Goal: Information Seeking & Learning: Learn about a topic

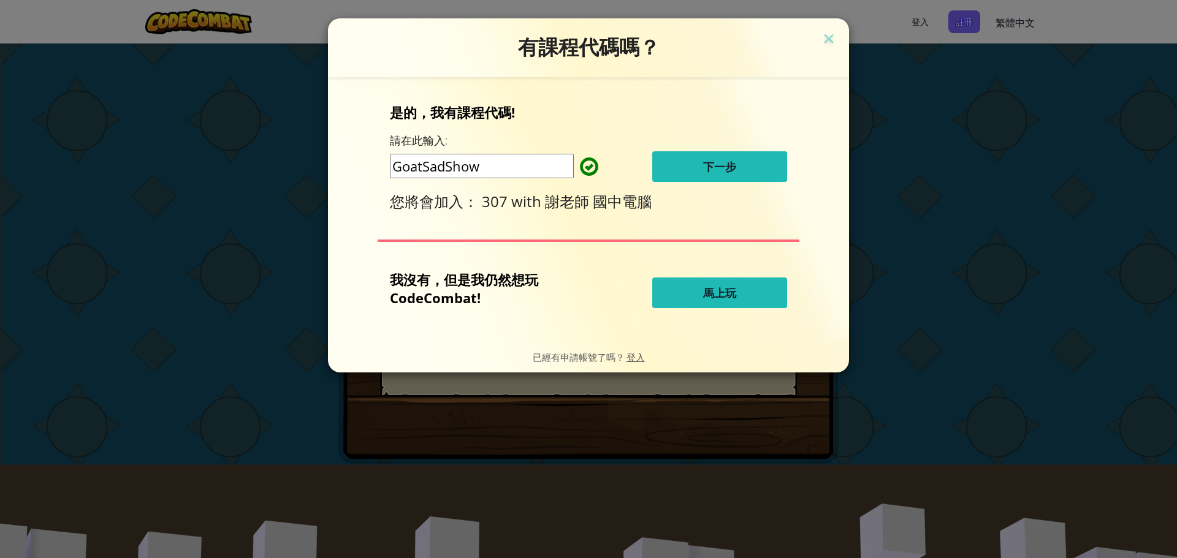
click at [755, 175] on button "下一步" at bounding box center [719, 166] width 135 height 31
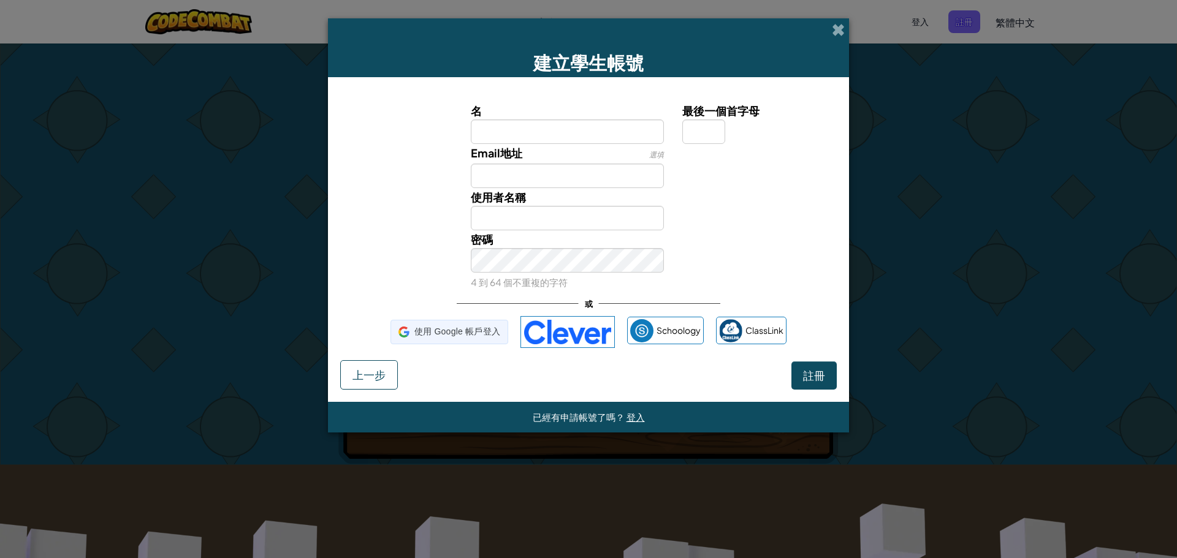
drag, startPoint x: 422, startPoint y: 320, endPoint x: 447, endPoint y: 337, distance: 29.9
click at [447, 337] on span "使用 Google 帳戶登入" at bounding box center [457, 332] width 86 height 18
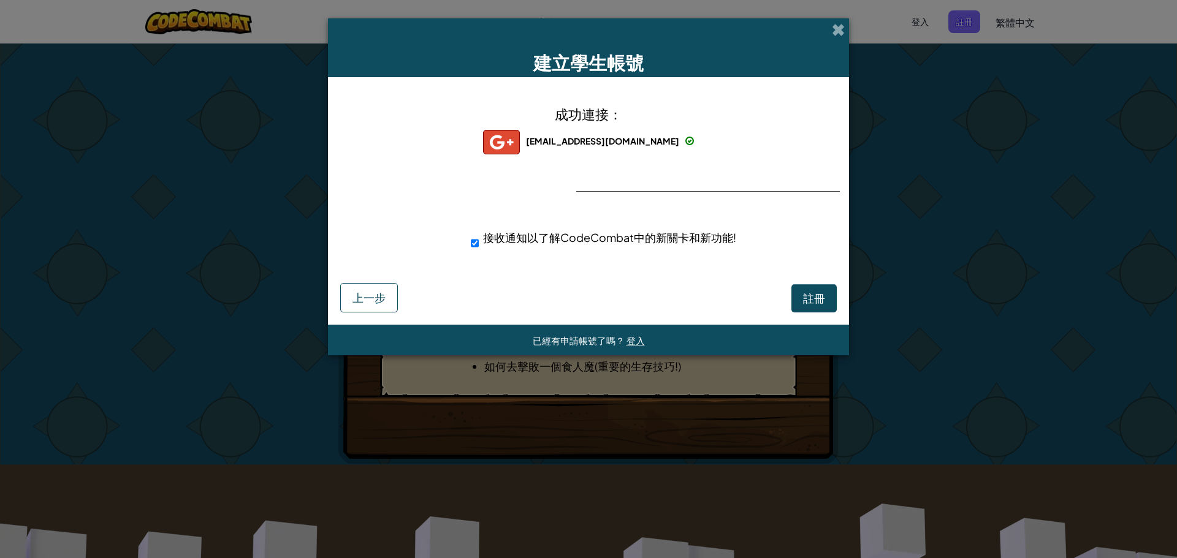
click at [668, 182] on div "成功連接： [EMAIL_ADDRESS][DOMAIN_NAME] [EMAIL_ADDRESS][DOMAIN_NAME] hpt0707+gplus 接…" at bounding box center [588, 184] width 490 height 191
click at [654, 174] on div "成功連接： [EMAIL_ADDRESS][DOMAIN_NAME] [EMAIL_ADDRESS][DOMAIN_NAME] hpt0707+gplus 接…" at bounding box center [588, 184] width 490 height 191
click at [642, 179] on div "成功連接： [EMAIL_ADDRESS][DOMAIN_NAME] [EMAIL_ADDRESS][DOMAIN_NAME] hpt0707+gplus 接…" at bounding box center [588, 184] width 490 height 191
click at [635, 185] on div "成功連接： [EMAIL_ADDRESS][DOMAIN_NAME] [EMAIL_ADDRESS][DOMAIN_NAME] hpt0707+gplus 接…" at bounding box center [588, 184] width 490 height 191
drag, startPoint x: 635, startPoint y: 185, endPoint x: 583, endPoint y: 192, distance: 52.0
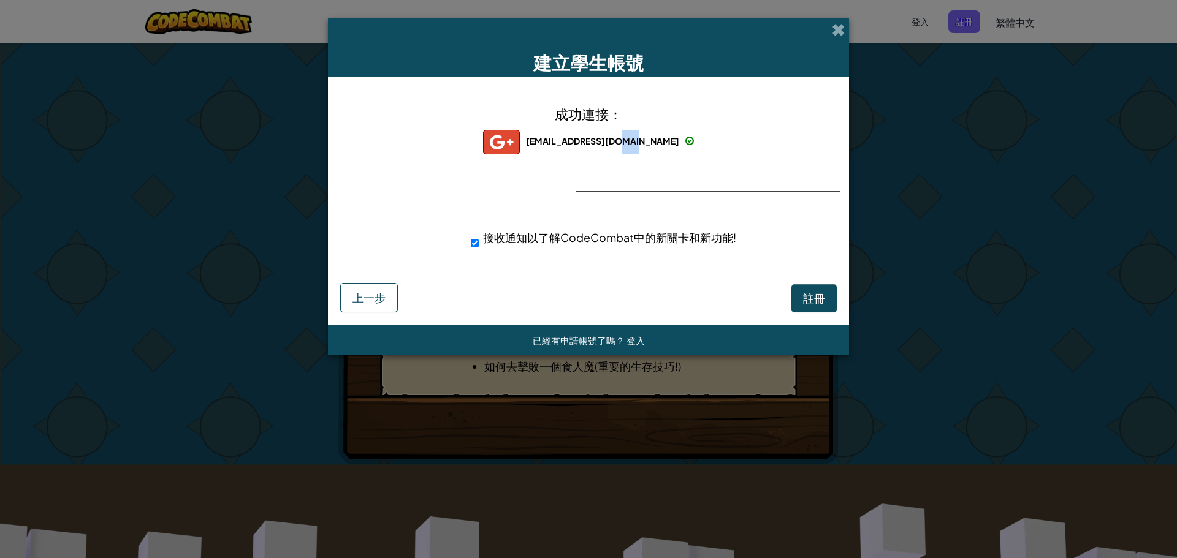
click at [633, 186] on div "成功連接： [EMAIL_ADDRESS][DOMAIN_NAME] [EMAIL_ADDRESS][DOMAIN_NAME] hpt0707+gplus 接…" at bounding box center [588, 184] width 490 height 191
click at [582, 177] on div "成功連接： [EMAIL_ADDRESS][DOMAIN_NAME] [EMAIL_ADDRESS][DOMAIN_NAME] hpt0707+gplus 接…" at bounding box center [588, 184] width 490 height 191
click at [809, 307] on button "註冊" at bounding box center [813, 298] width 45 height 28
click at [809, 294] on button "註冊" at bounding box center [813, 298] width 45 height 28
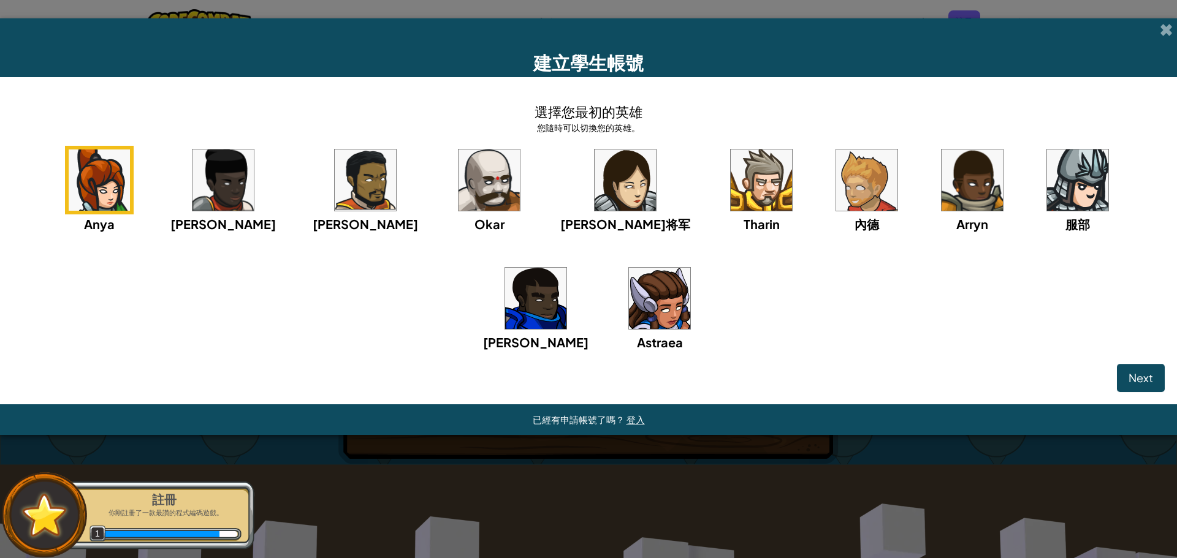
click at [594, 187] on img at bounding box center [624, 180] width 61 height 61
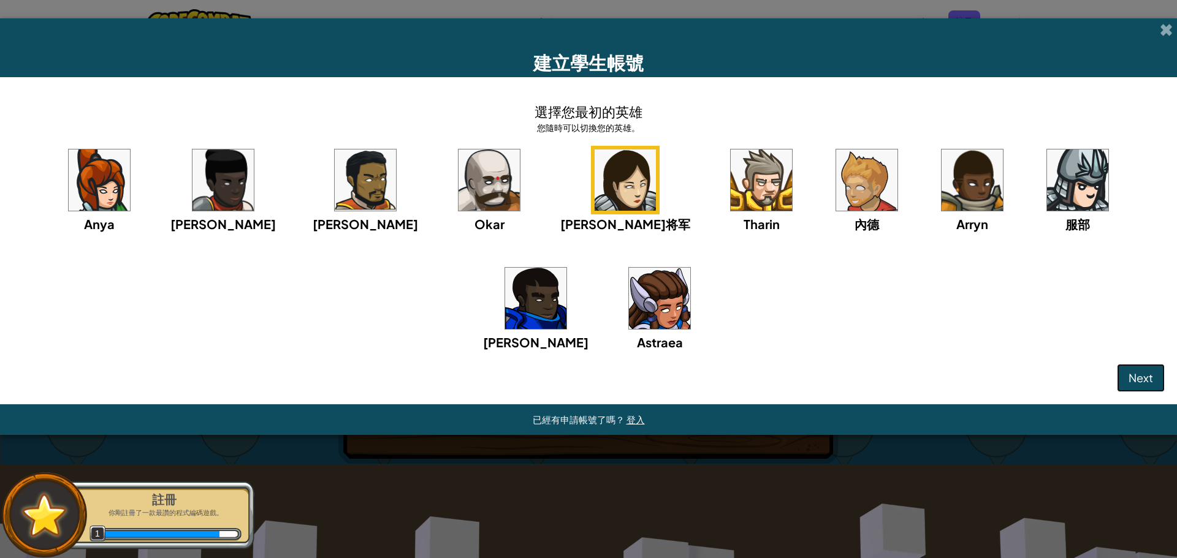
click at [1135, 374] on span "Next" at bounding box center [1140, 378] width 25 height 14
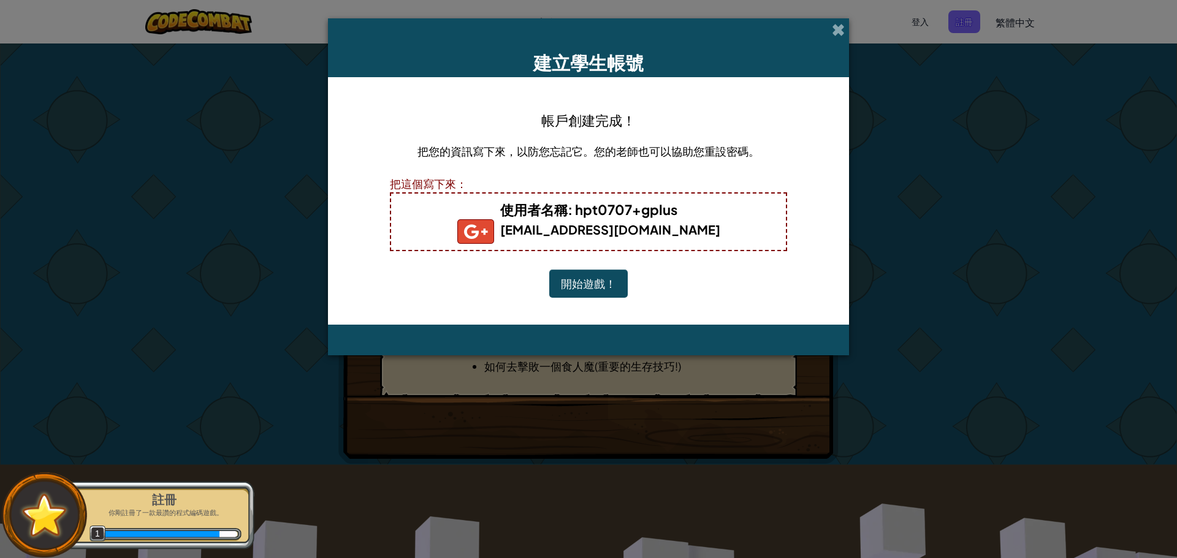
click at [607, 283] on button "開始遊戲！" at bounding box center [588, 284] width 78 height 28
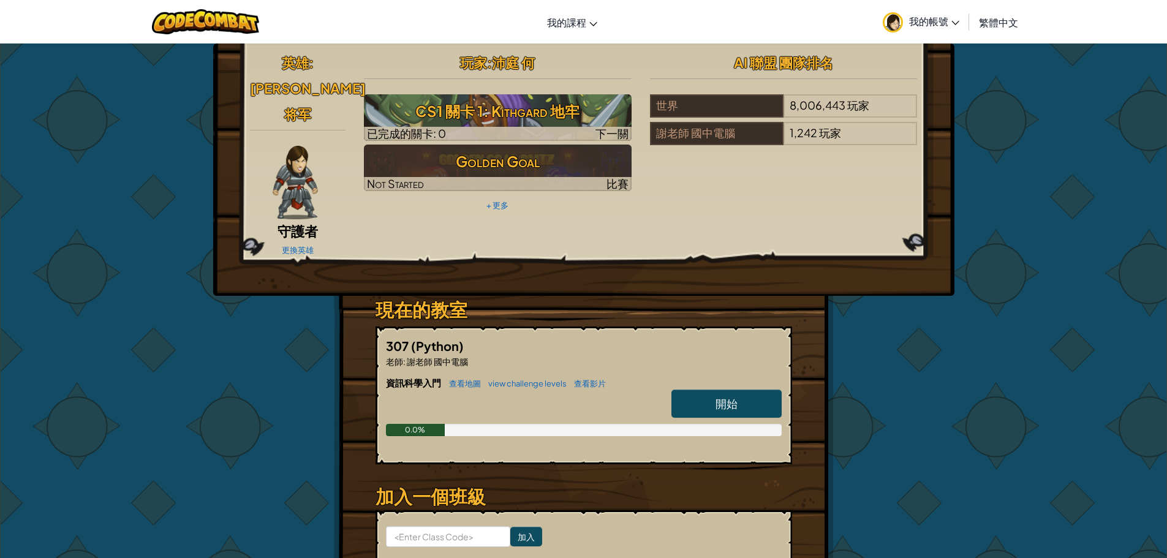
click at [937, 12] on link "我的帳號" at bounding box center [921, 21] width 89 height 39
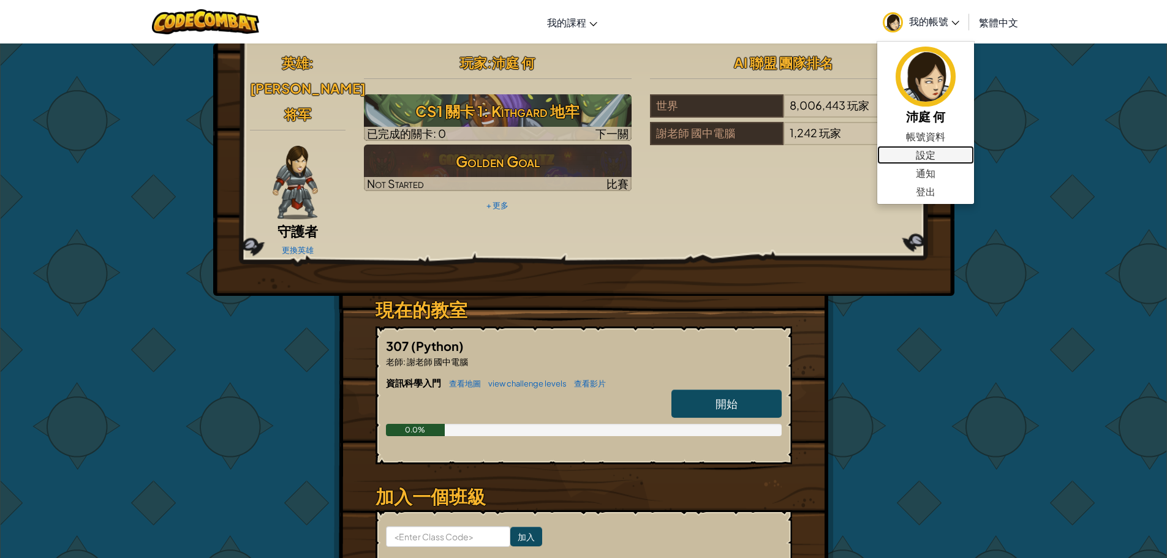
click at [931, 155] on link "設定" at bounding box center [925, 155] width 97 height 18
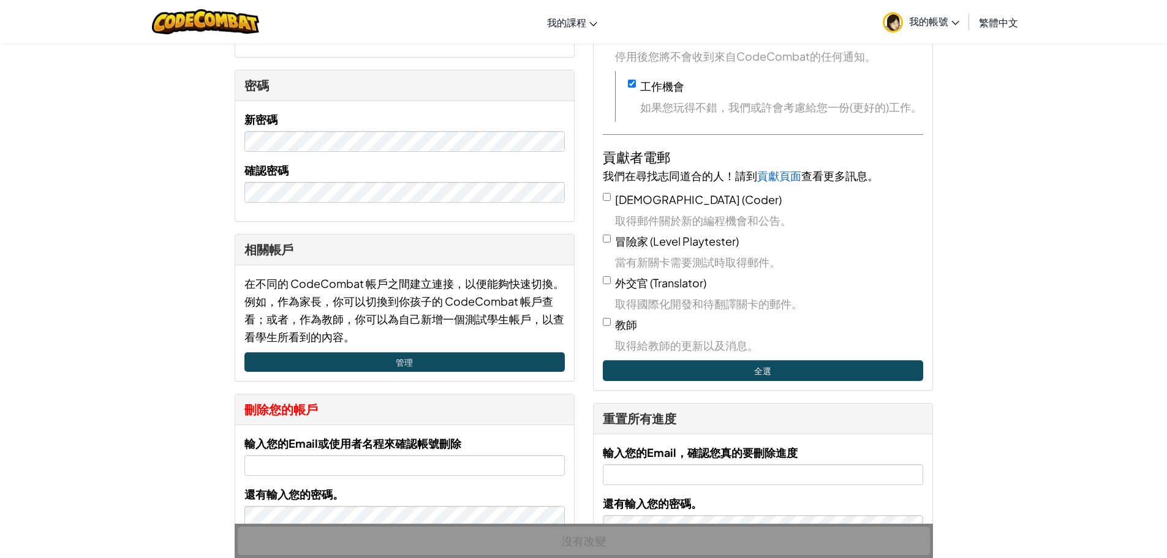
scroll to position [184, 0]
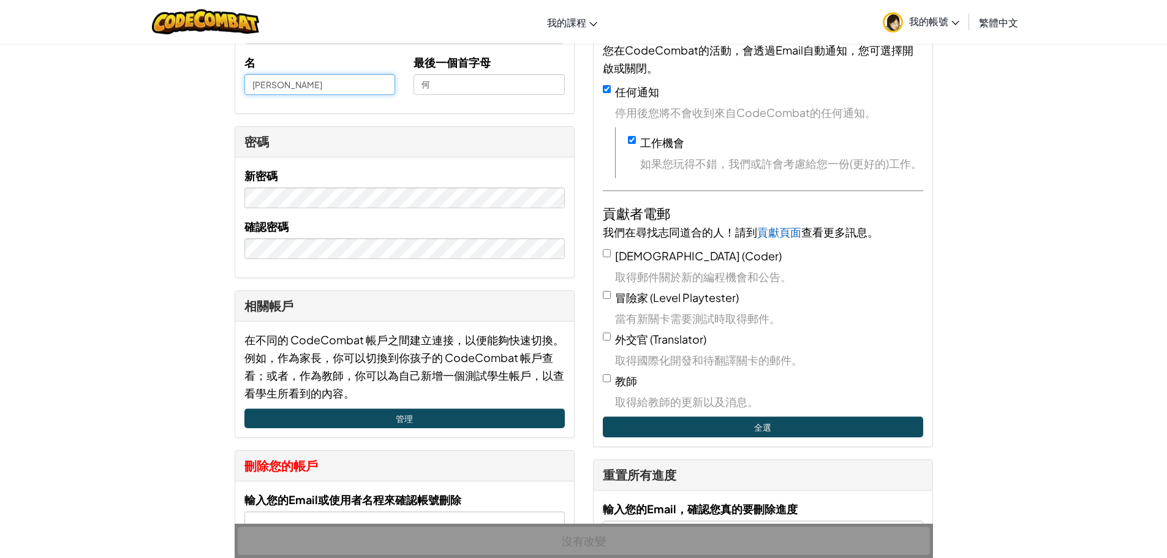
click at [248, 85] on input "[PERSON_NAME]" at bounding box center [319, 84] width 151 height 21
click at [289, 85] on input "[PERSON_NAME]" at bounding box center [319, 84] width 151 height 21
type input "沛庭25"
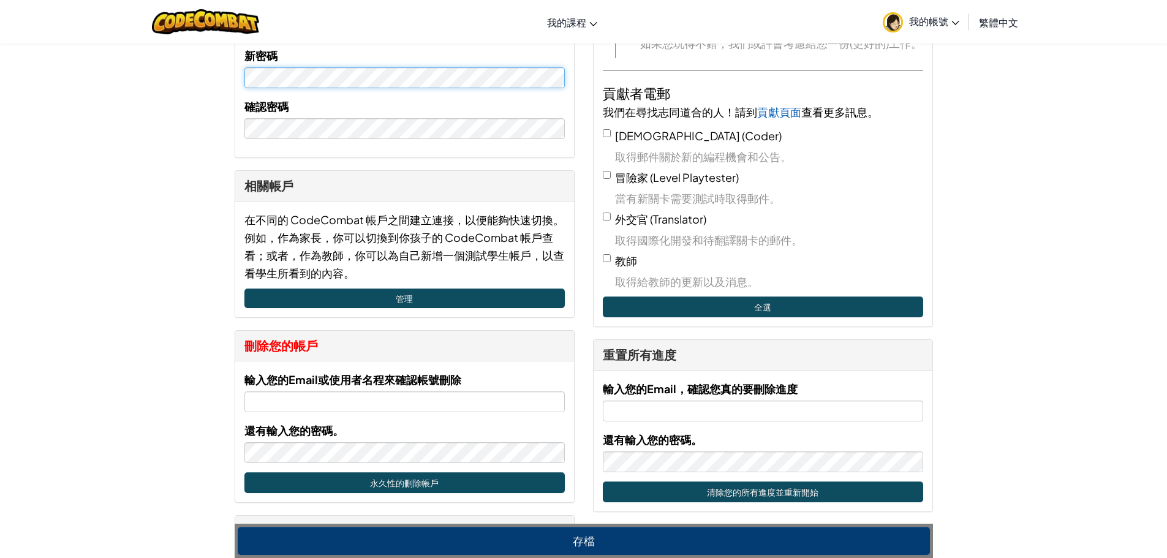
scroll to position [306, 0]
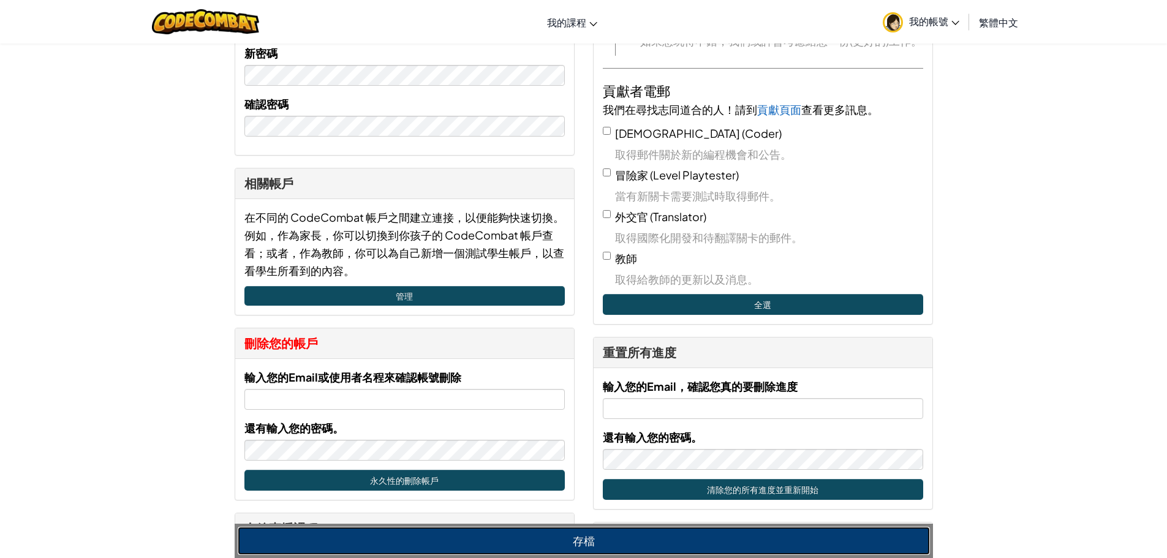
click at [604, 539] on button "存檔" at bounding box center [584, 541] width 692 height 28
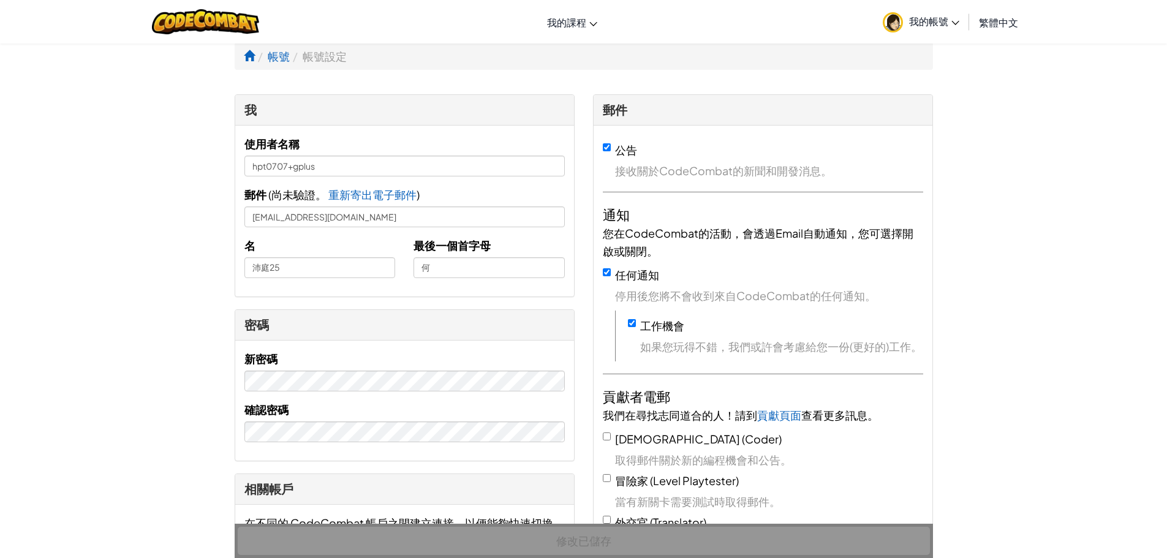
scroll to position [0, 0]
click at [616, 51] on link "CodeCombat 教室" at bounding box center [626, 51] width 168 height 18
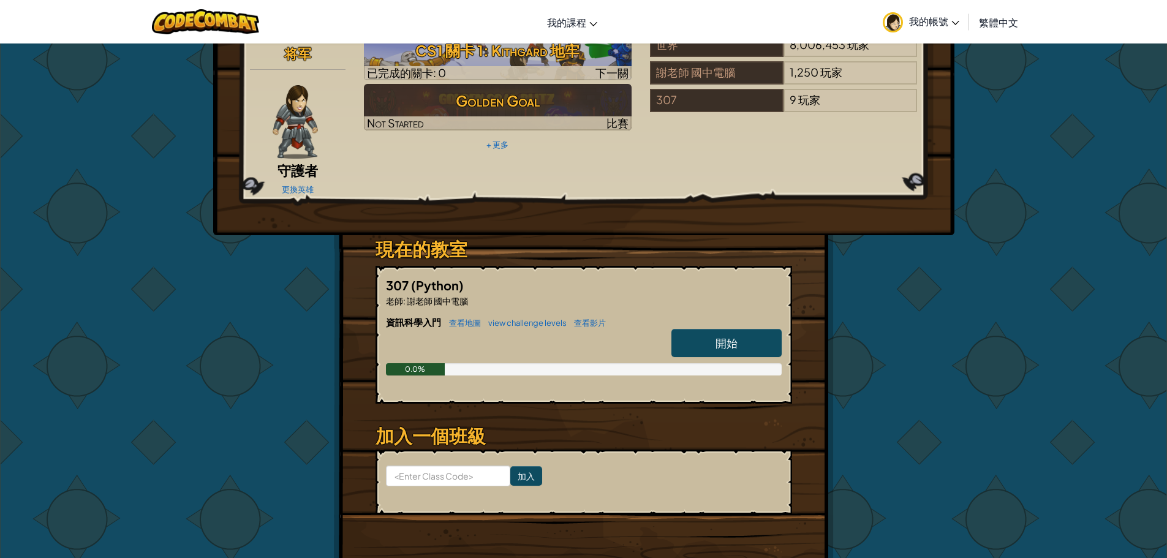
scroll to position [61, 0]
click at [725, 335] on span "開始" at bounding box center [727, 342] width 22 height 14
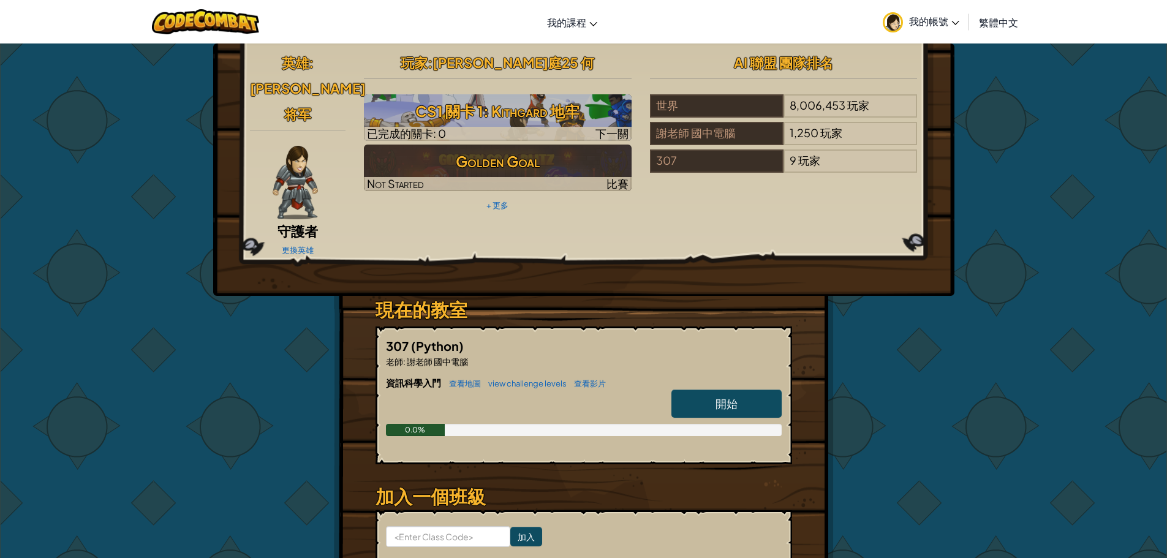
select select "zh-HANT"
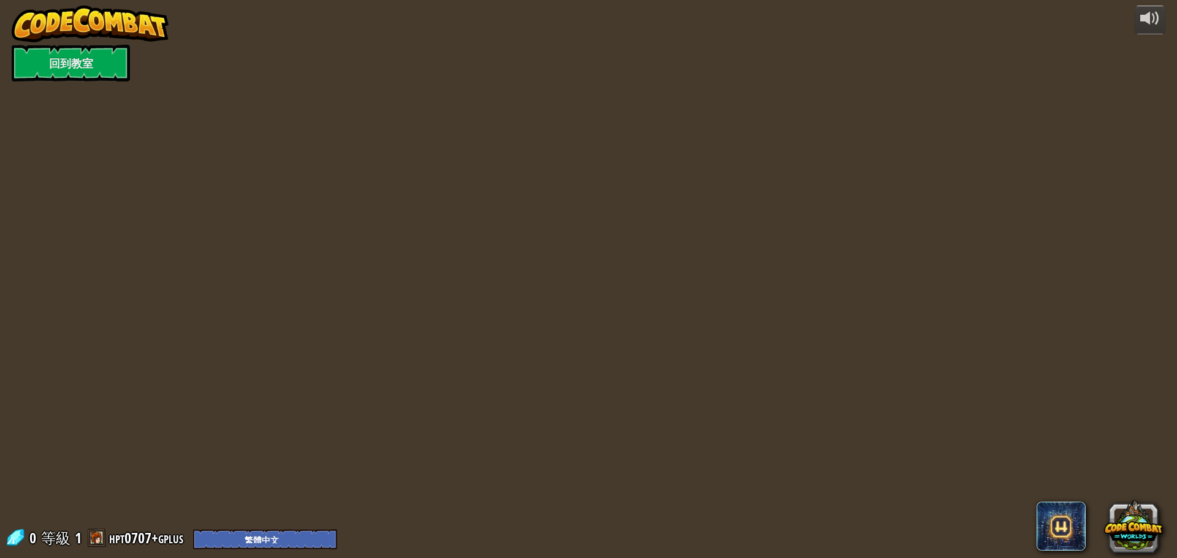
select select "zh-HANT"
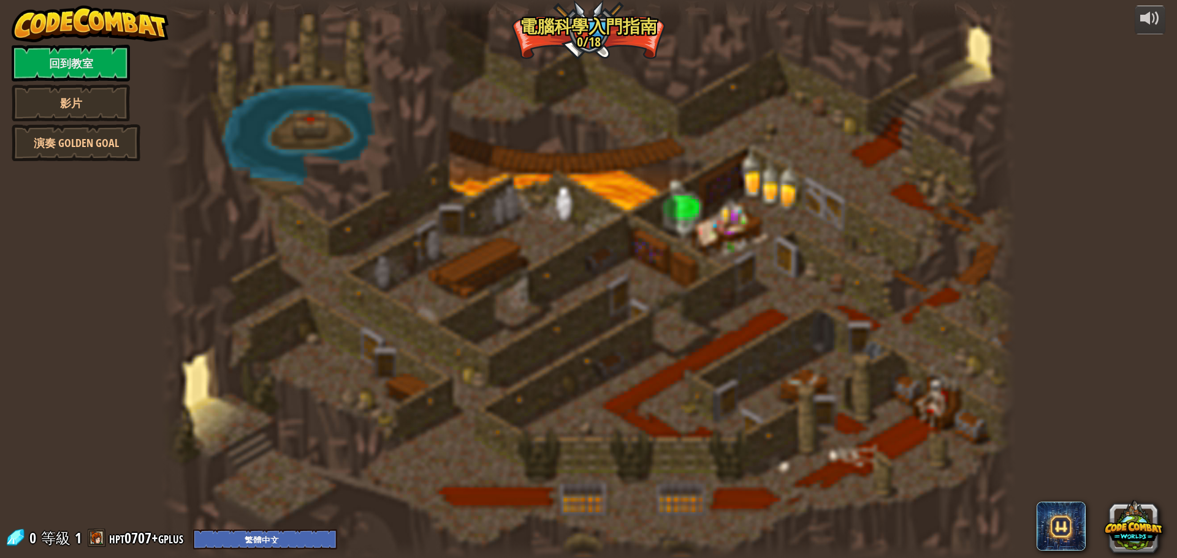
select select "zh-HANT"
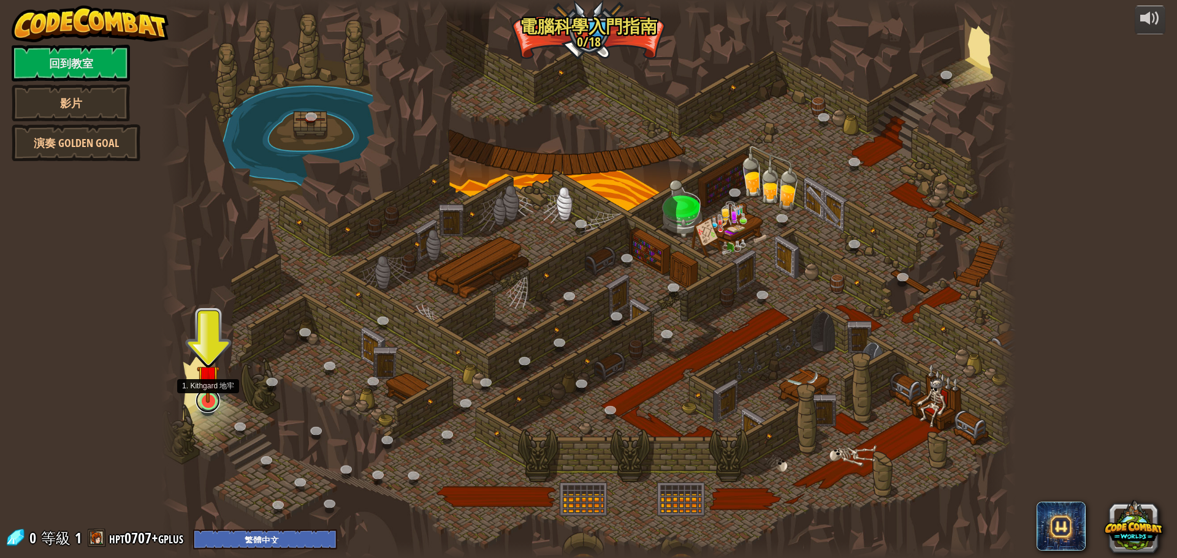
click at [219, 408] on link at bounding box center [207, 400] width 25 height 25
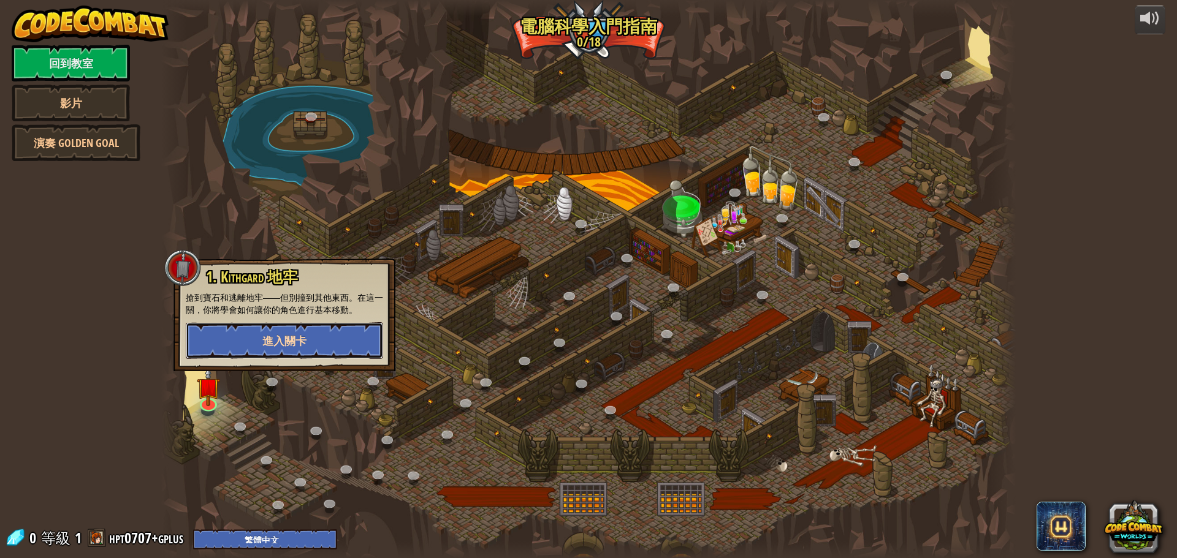
click at [338, 350] on button "進入關卡" at bounding box center [284, 340] width 197 height 37
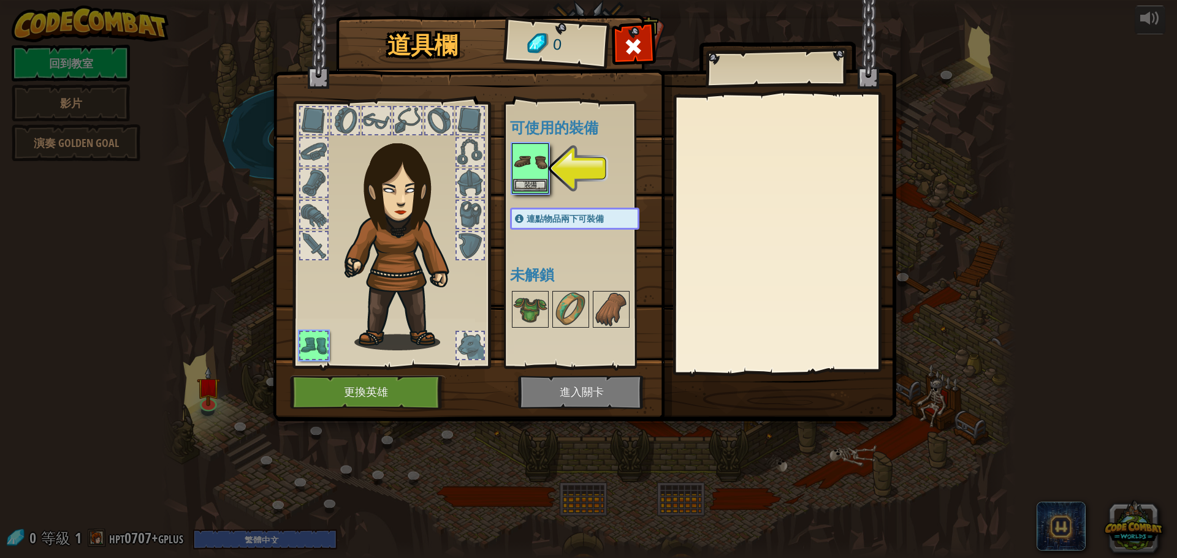
click at [534, 165] on img at bounding box center [530, 162] width 34 height 34
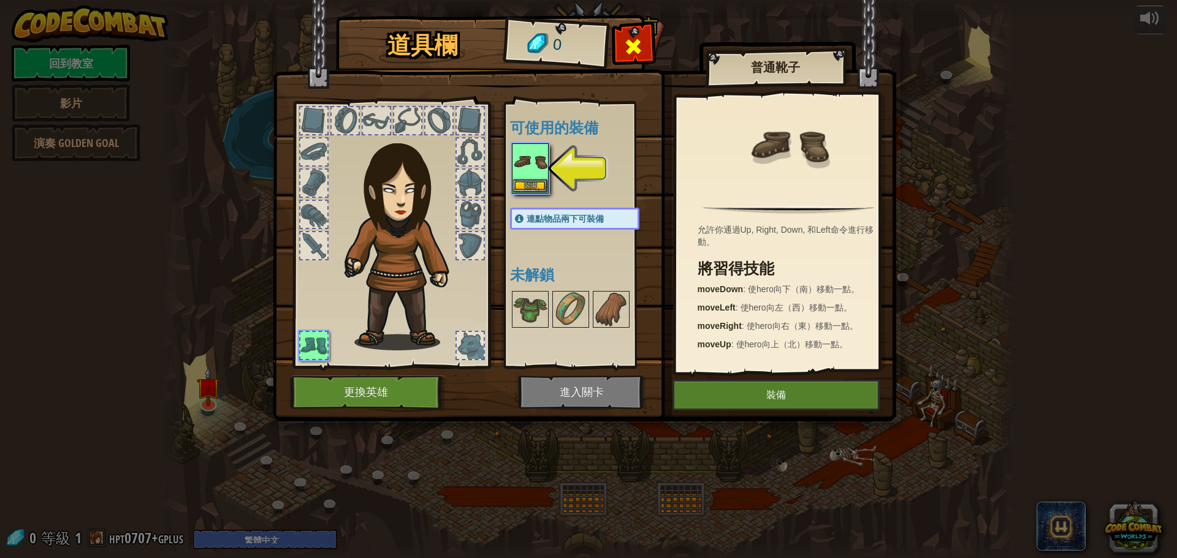
click at [634, 37] on span at bounding box center [633, 47] width 20 height 20
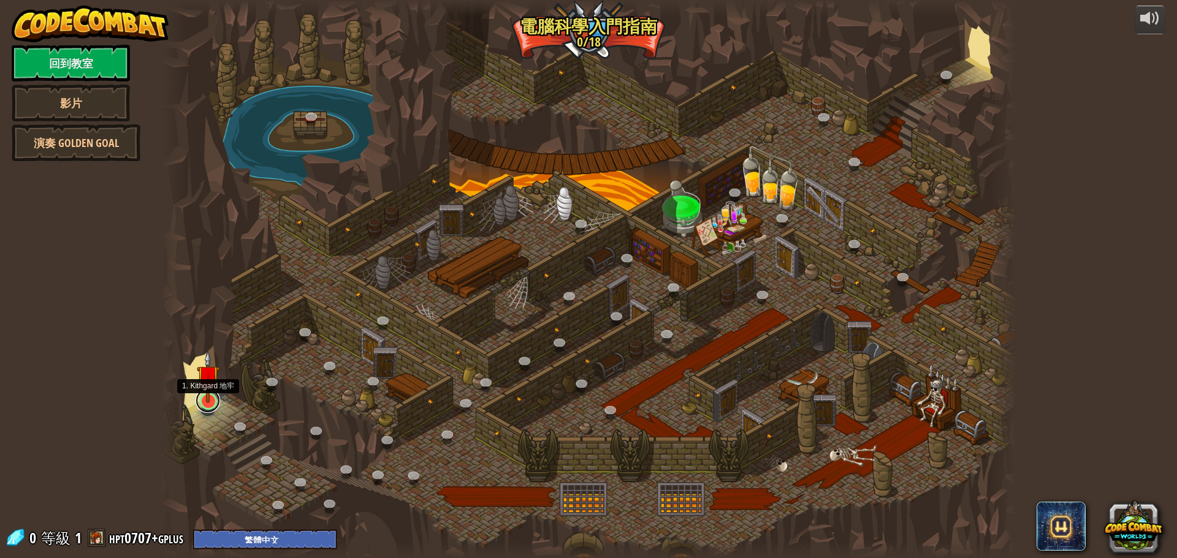
click at [204, 405] on link at bounding box center [207, 400] width 25 height 25
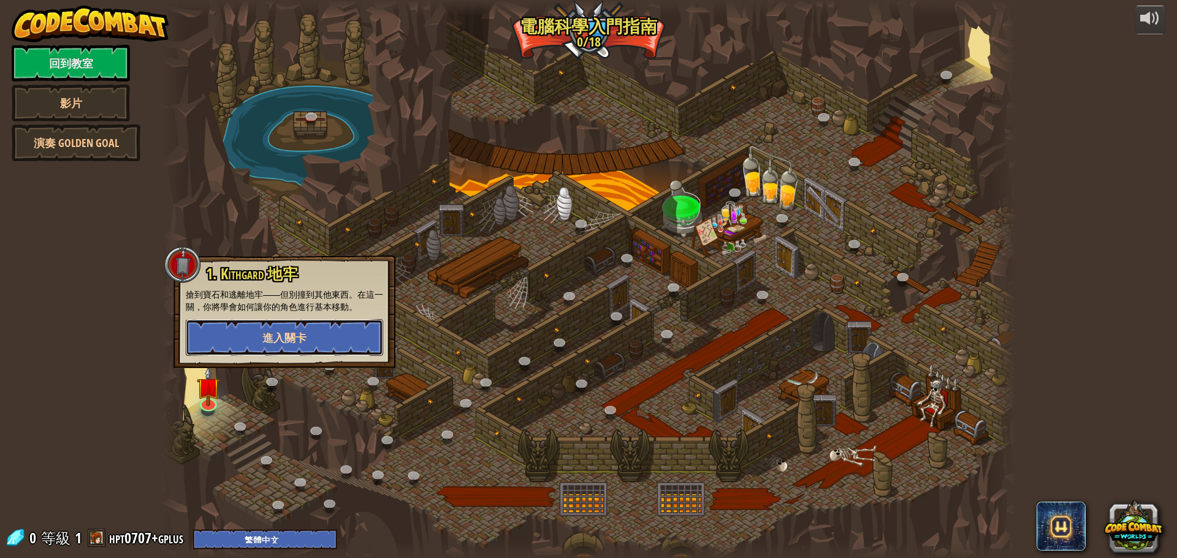
click at [312, 333] on button "進入關卡" at bounding box center [284, 337] width 197 height 37
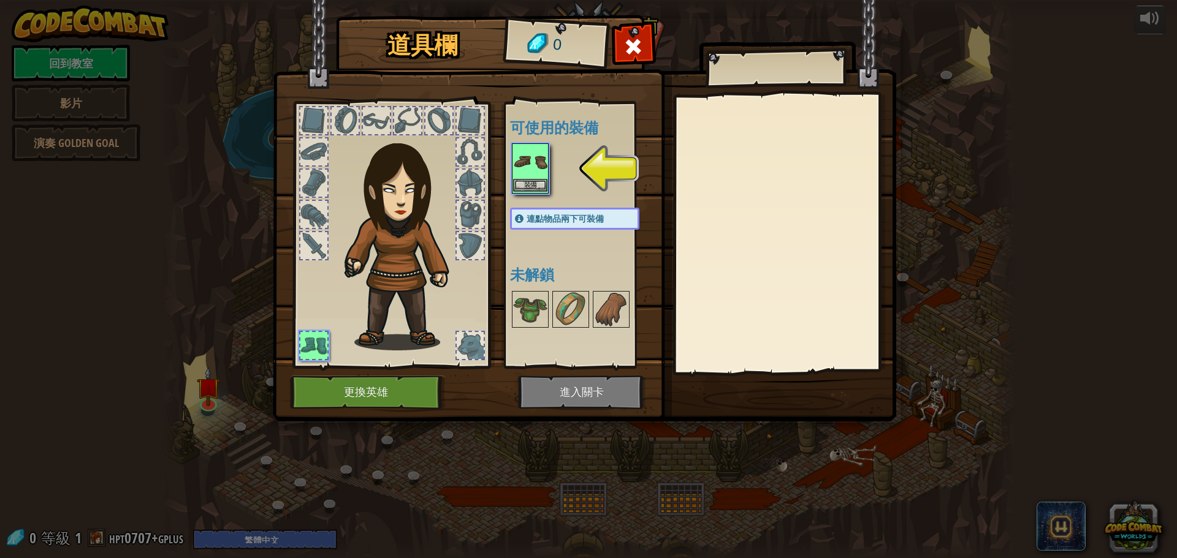
click at [539, 177] on img at bounding box center [530, 162] width 34 height 34
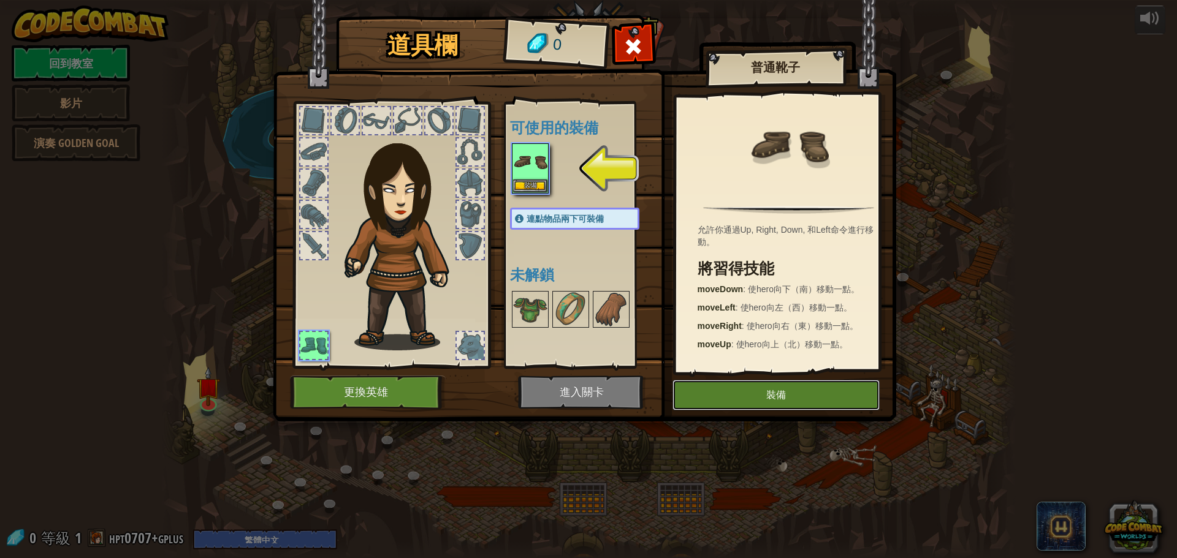
drag, startPoint x: 806, startPoint y: 400, endPoint x: 647, endPoint y: 351, distance: 166.1
click at [805, 400] on button "裝備" at bounding box center [775, 395] width 207 height 31
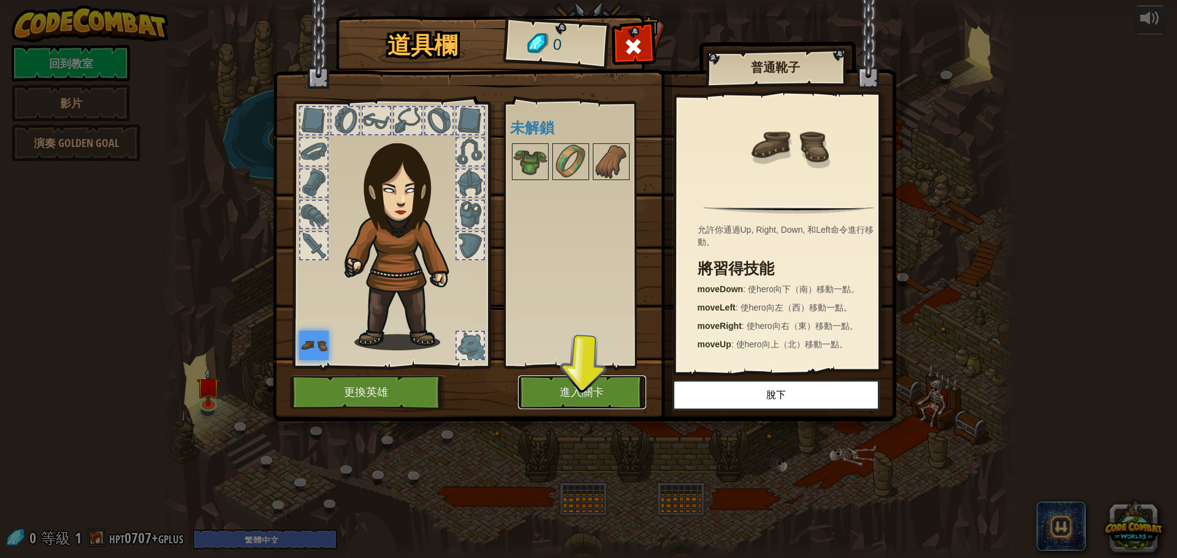
click at [588, 384] on button "進入關卡" at bounding box center [582, 393] width 128 height 34
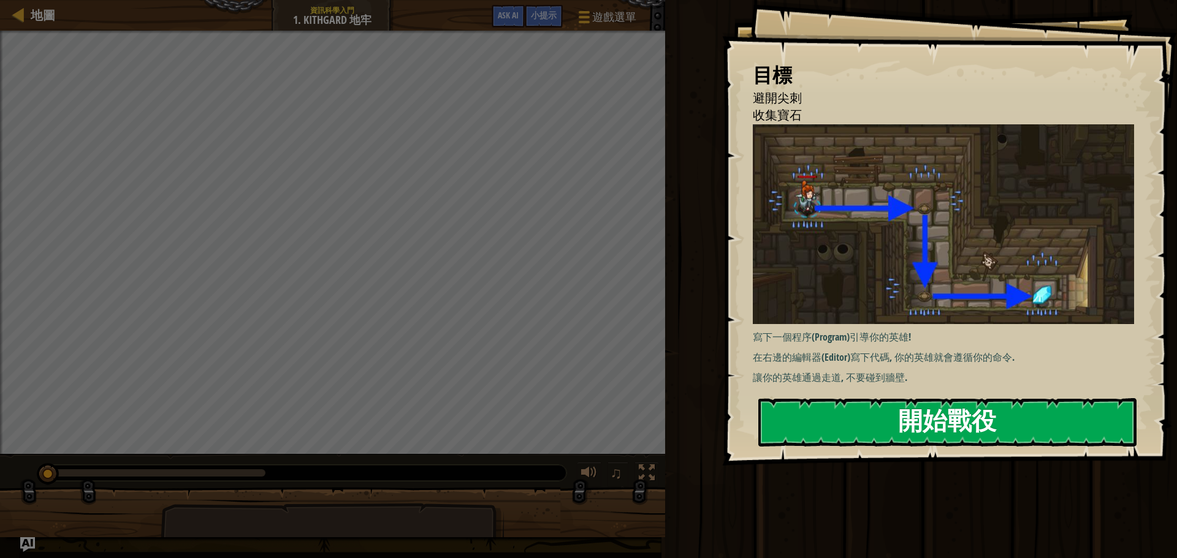
click at [899, 428] on button "開始戰役" at bounding box center [947, 422] width 378 height 48
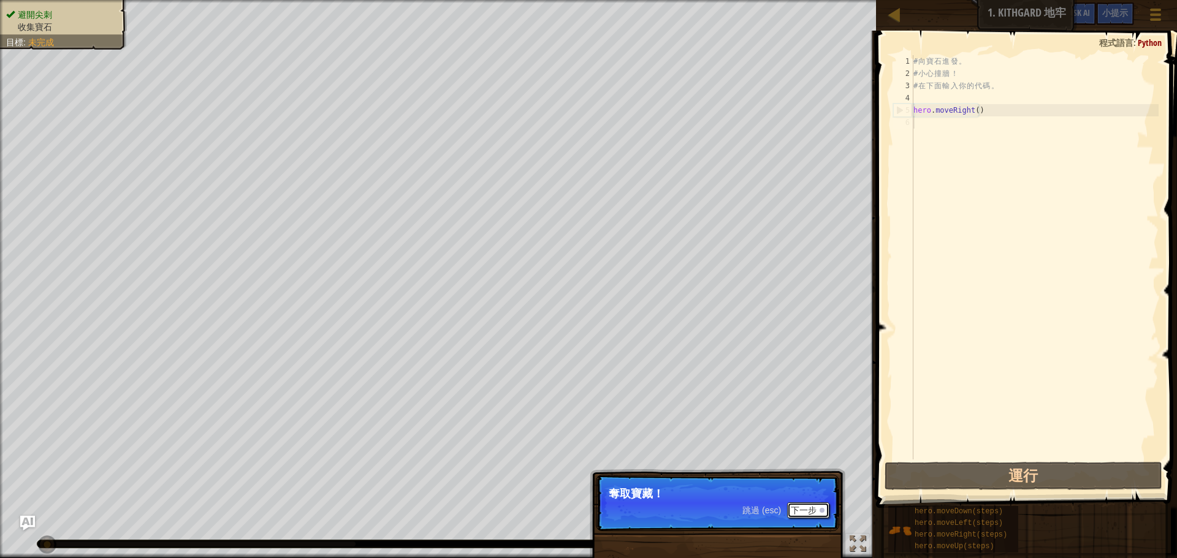
click at [813, 507] on button "下一步" at bounding box center [808, 510] width 42 height 16
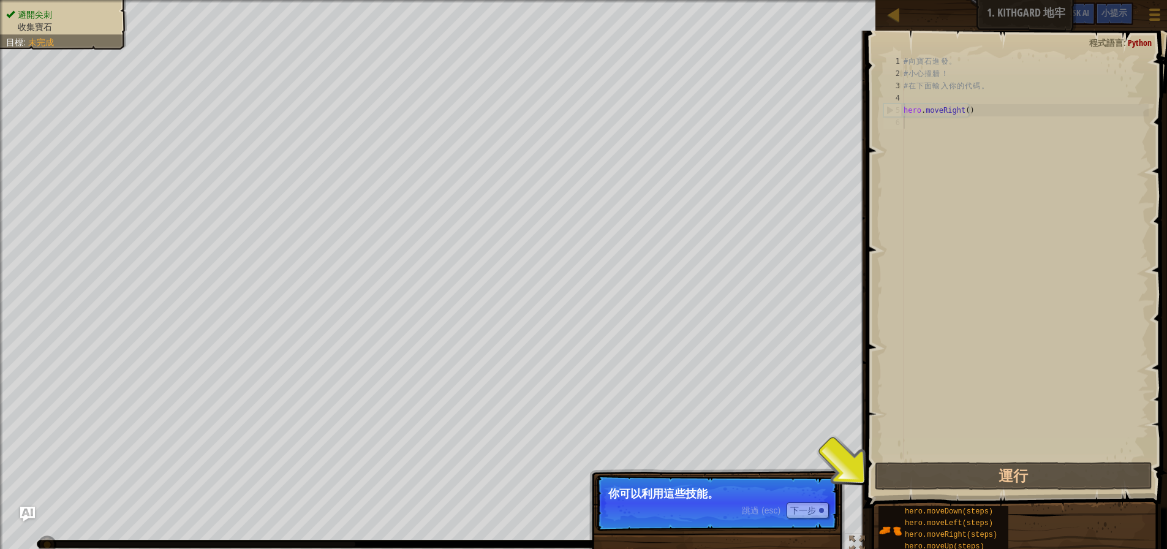
click at [798, 500] on p "跳過 (esc) 下一步 你可以利用這些技能。" at bounding box center [717, 503] width 243 height 56
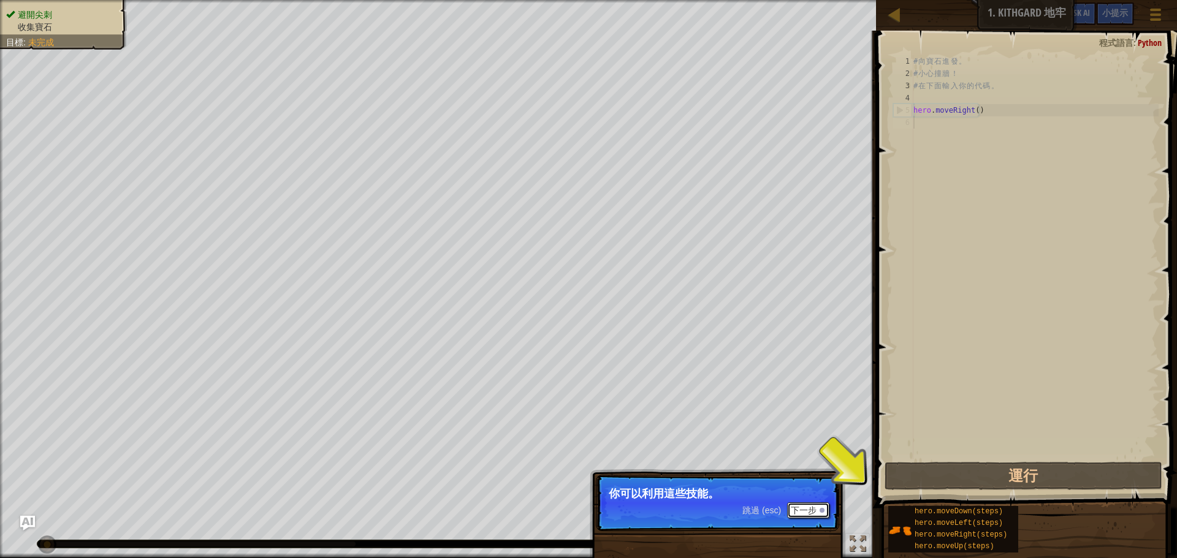
click at [803, 514] on button "下一步" at bounding box center [808, 510] width 42 height 16
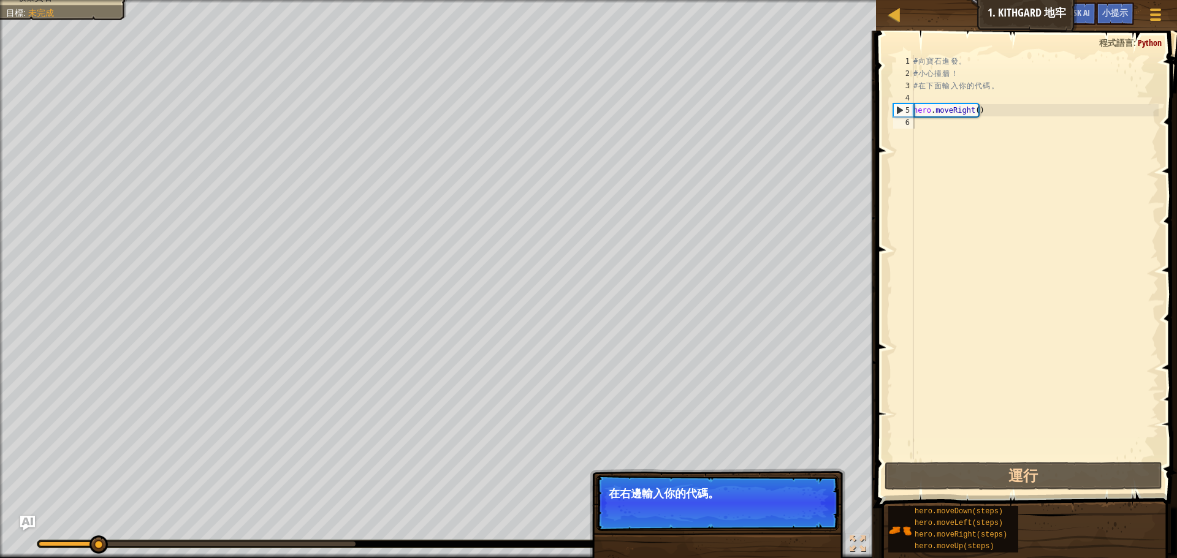
click at [783, 509] on div "跳過 (esc) 下一步" at bounding box center [785, 510] width 87 height 16
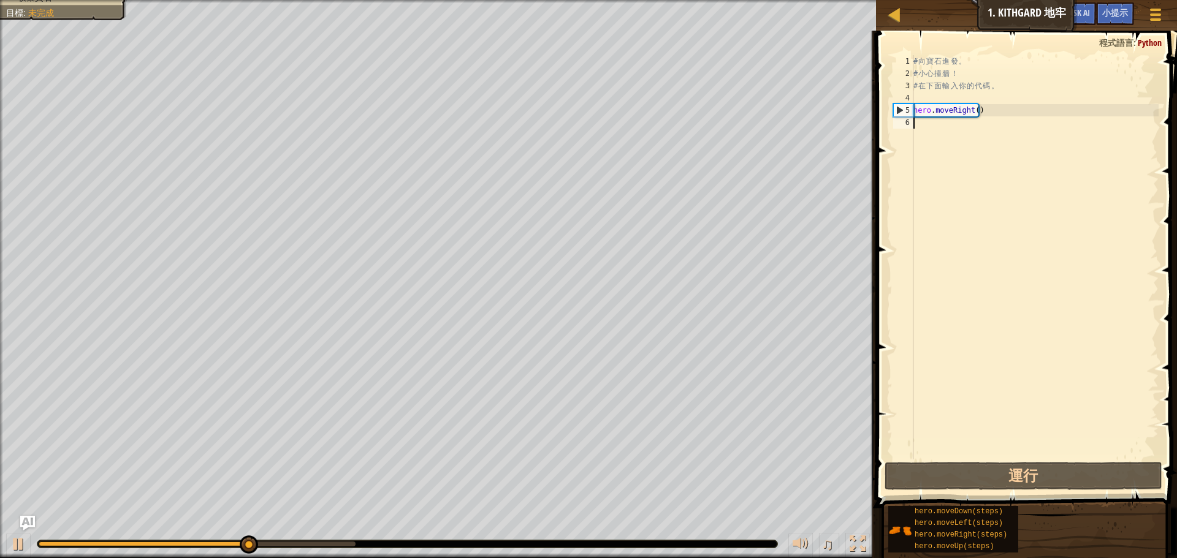
click at [953, 123] on div "# 向 寶 石 進 發 。 # 小 心 撞 牆 ！ # 在 下 面 輸 入 你 的 代 碼 。 hero . moveRight ( )" at bounding box center [1035, 269] width 248 height 429
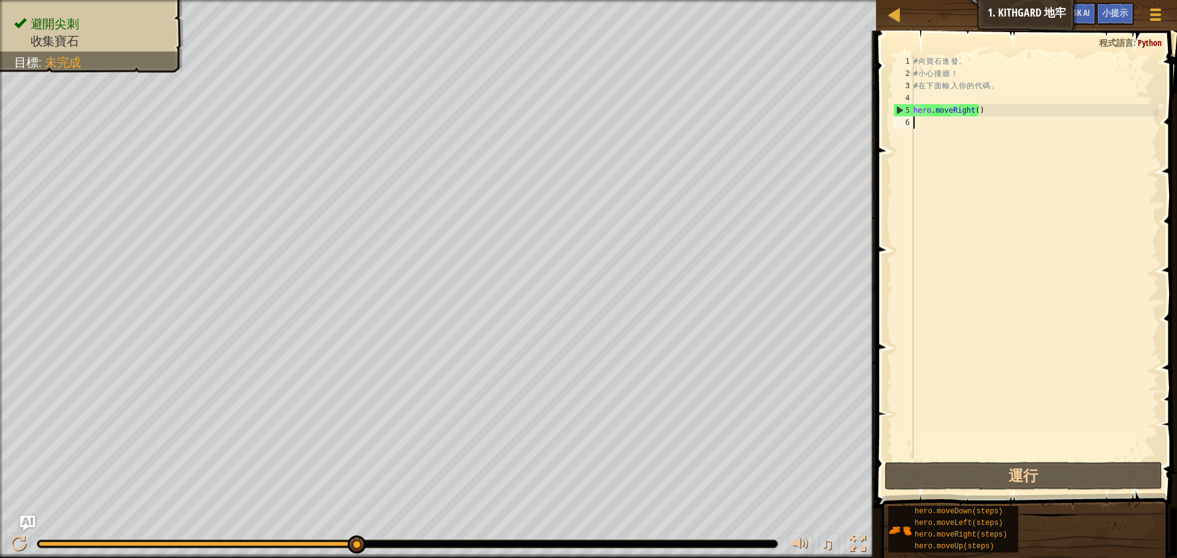
type textarea "h"
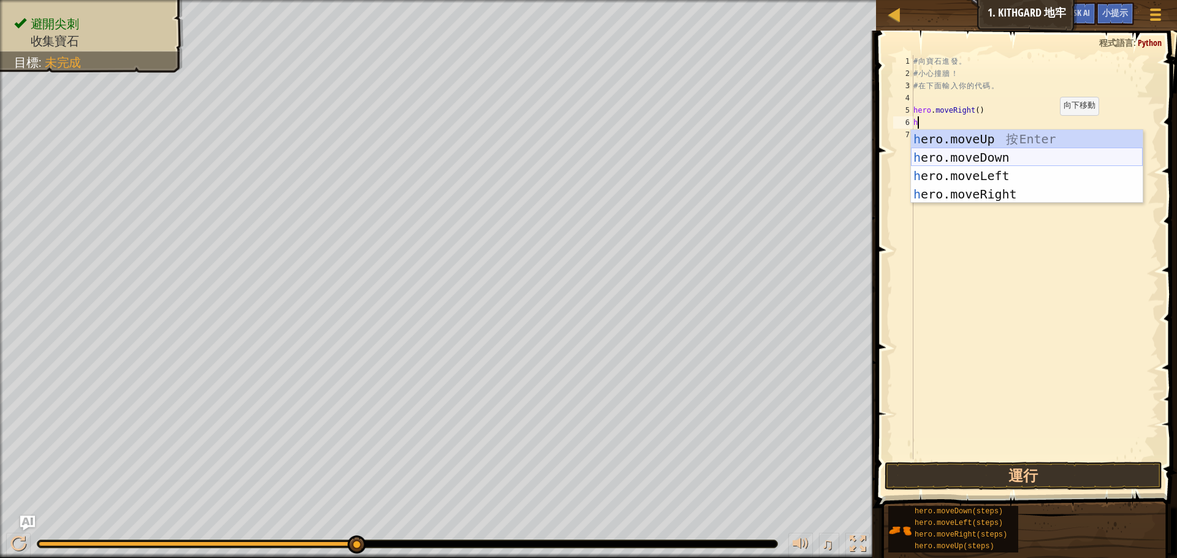
click at [972, 154] on div "h ero.moveUp 按 Enter h ero.moveDown 按 Enter h ero.moveLeft 按 Enter h ero.moveRi…" at bounding box center [1027, 185] width 232 height 110
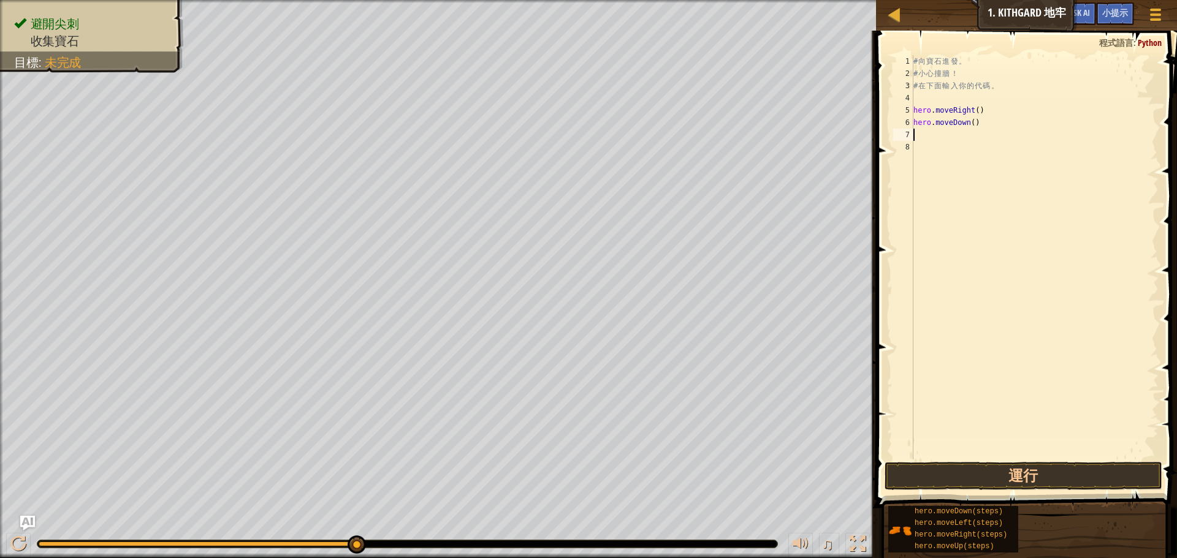
type textarea "h"
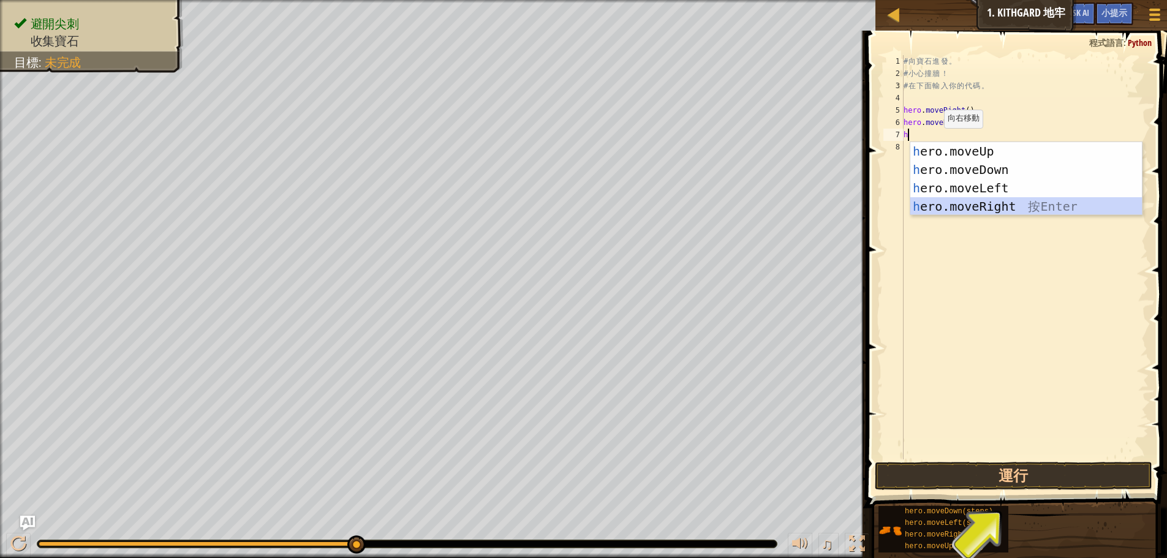
click at [955, 208] on div "h ero.moveUp 按 Enter h ero.moveDown 按 Enter h ero.moveLeft 按 Enter h ero.moveRi…" at bounding box center [1027, 197] width 232 height 110
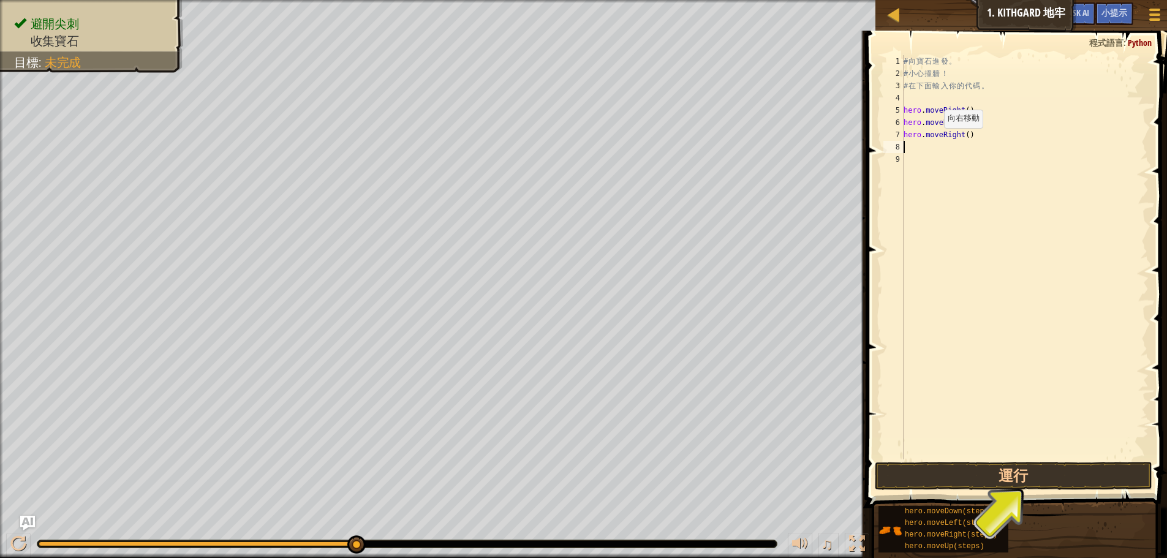
type textarea "h"
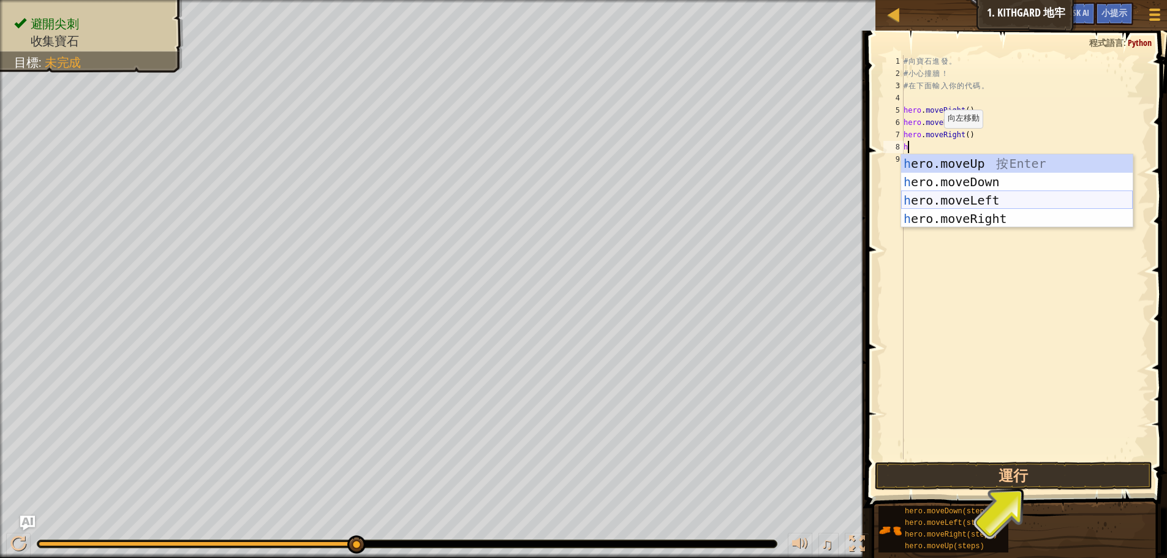
click at [952, 199] on div "h ero.moveUp 按 Enter h ero.moveDown 按 Enter h ero.moveLeft 按 Enter h ero.moveRi…" at bounding box center [1017, 209] width 232 height 110
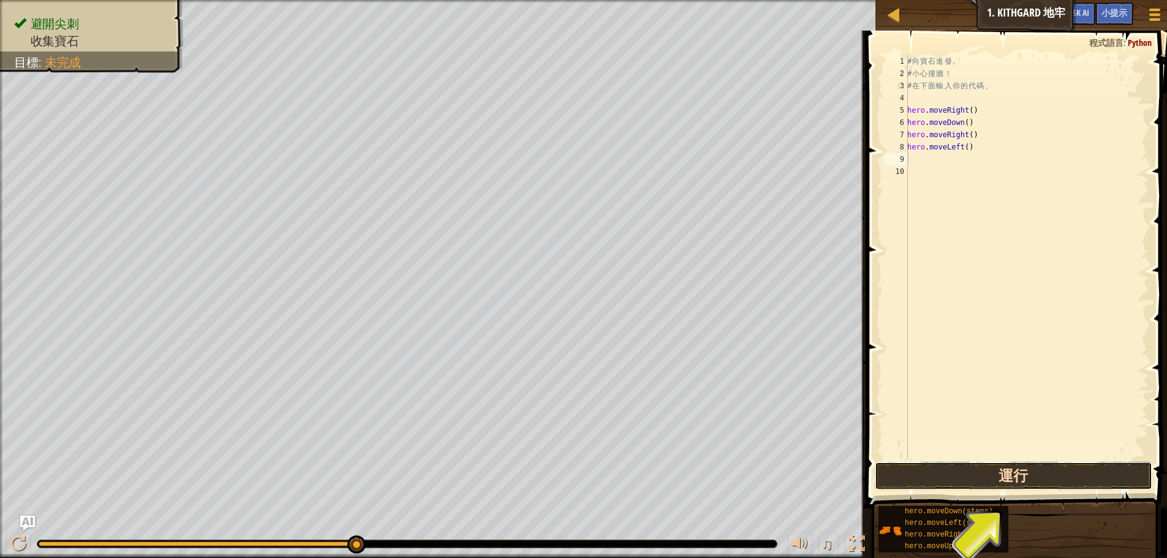
click at [974, 472] on button "運行" at bounding box center [1014, 476] width 278 height 28
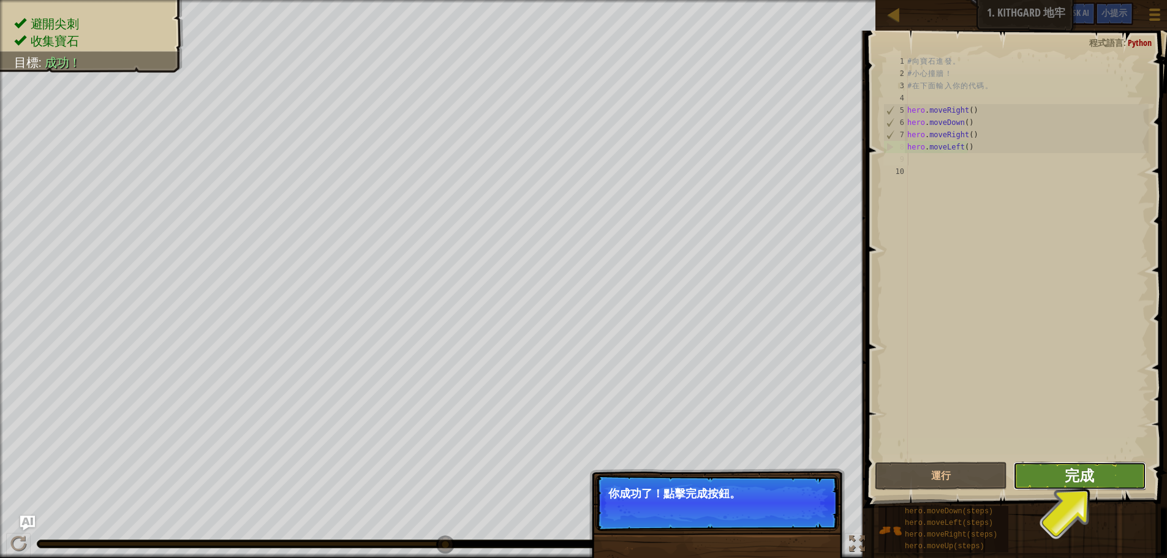
click at [1085, 472] on span "完成" at bounding box center [1079, 476] width 29 height 20
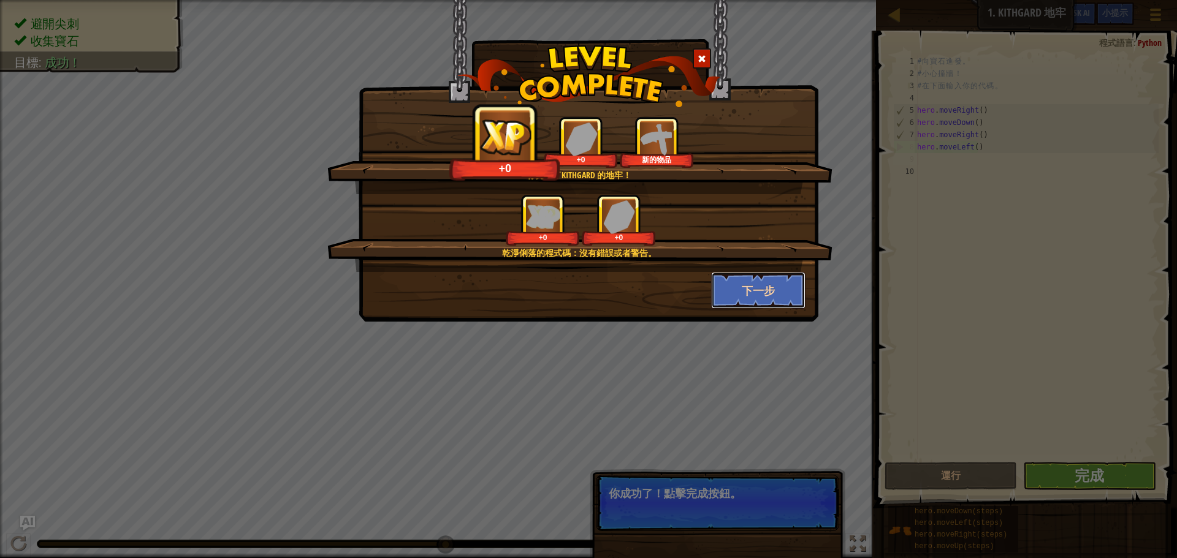
click at [763, 295] on button "下一步" at bounding box center [758, 290] width 95 height 37
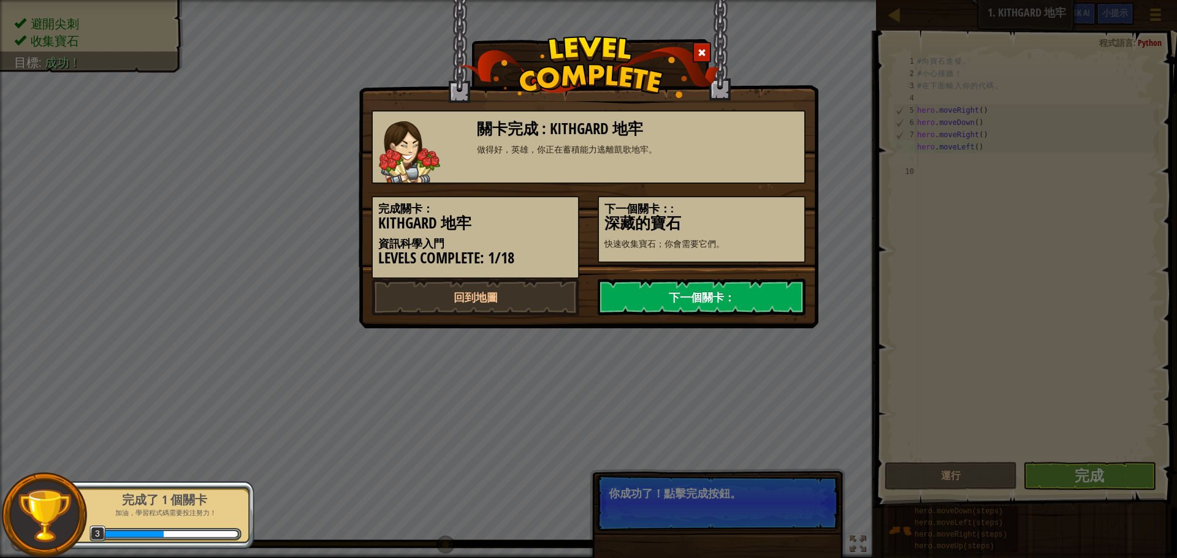
click at [765, 302] on link "下一個關卡：" at bounding box center [701, 297] width 208 height 37
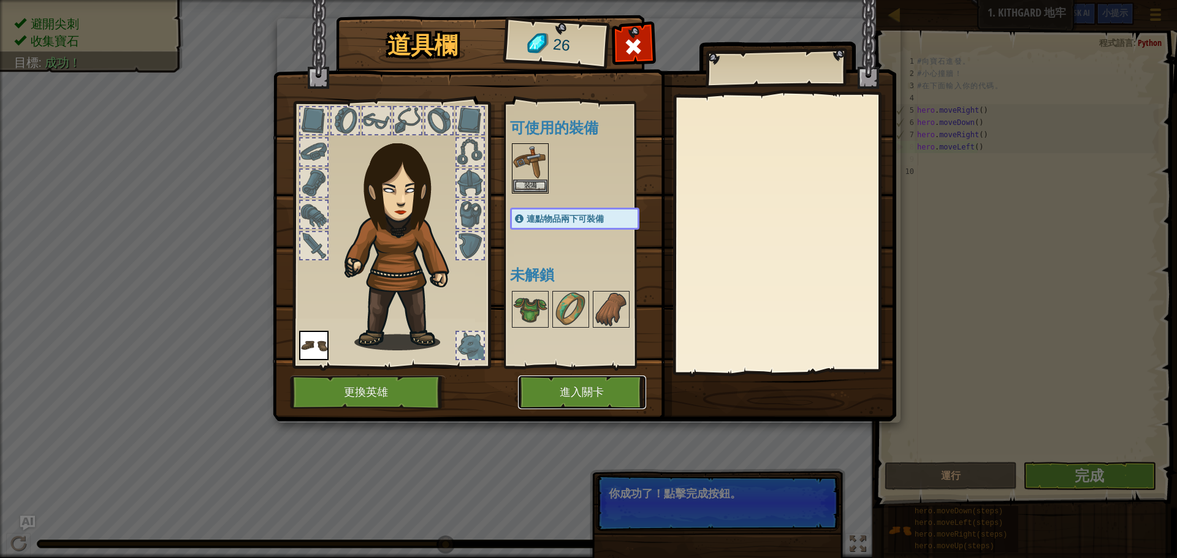
click at [582, 389] on button "進入關卡" at bounding box center [582, 393] width 128 height 34
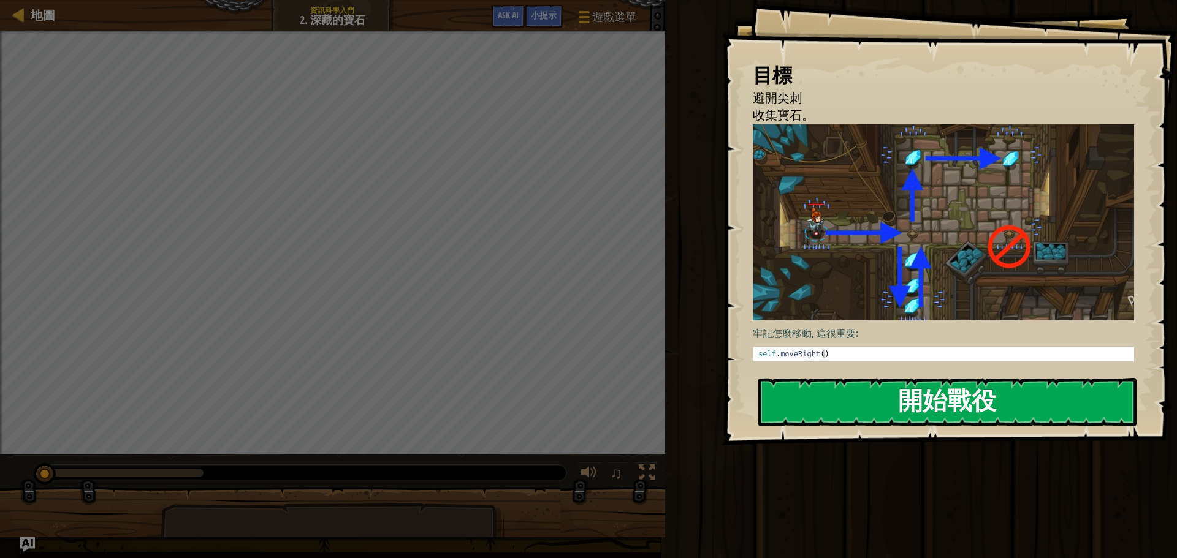
click at [824, 378] on button "開始戰役" at bounding box center [947, 402] width 378 height 48
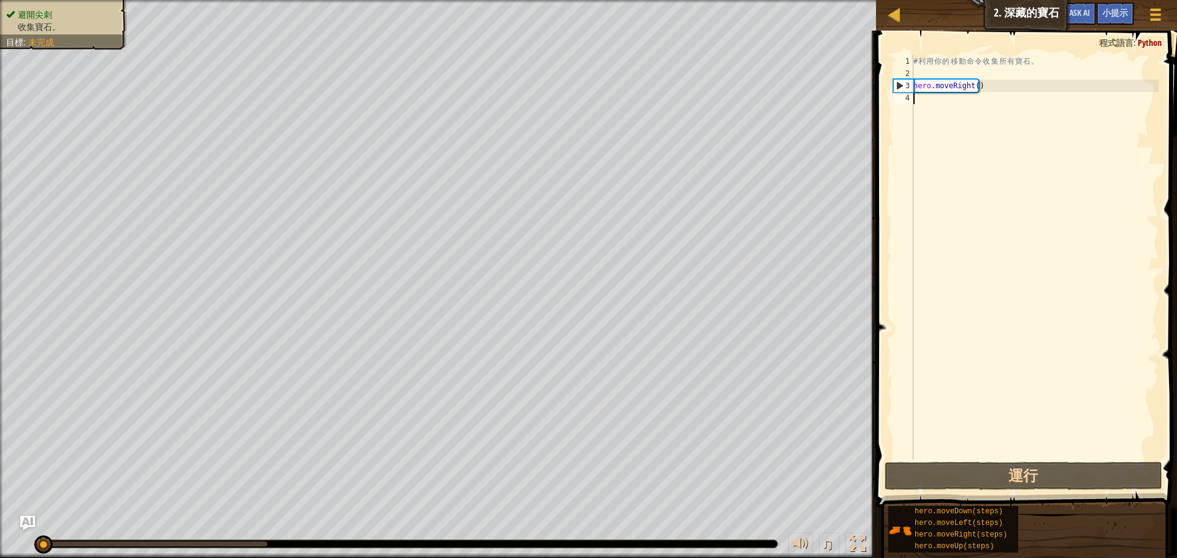
click at [934, 101] on div "# 利 用 你 的 移 動 命 令 收 集 所 有 寶 石 。 hero . moveRight ( )" at bounding box center [1035, 269] width 248 height 429
click at [930, 102] on div "# 利 用 你 的 移 動 命 令 收 集 所 有 寶 石 。 hero . moveRight ( )" at bounding box center [1035, 269] width 248 height 429
type textarea "h"
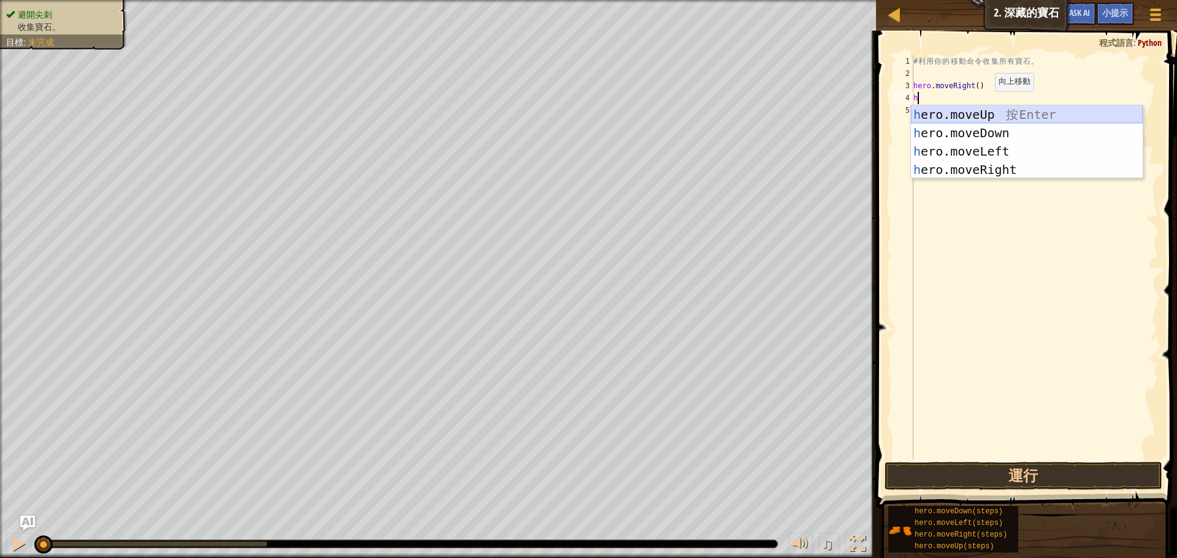
click at [975, 110] on div "h ero.moveUp 按 Enter h ero.moveDown 按 Enter h ero.moveLeft 按 Enter h ero.moveRi…" at bounding box center [1027, 160] width 232 height 110
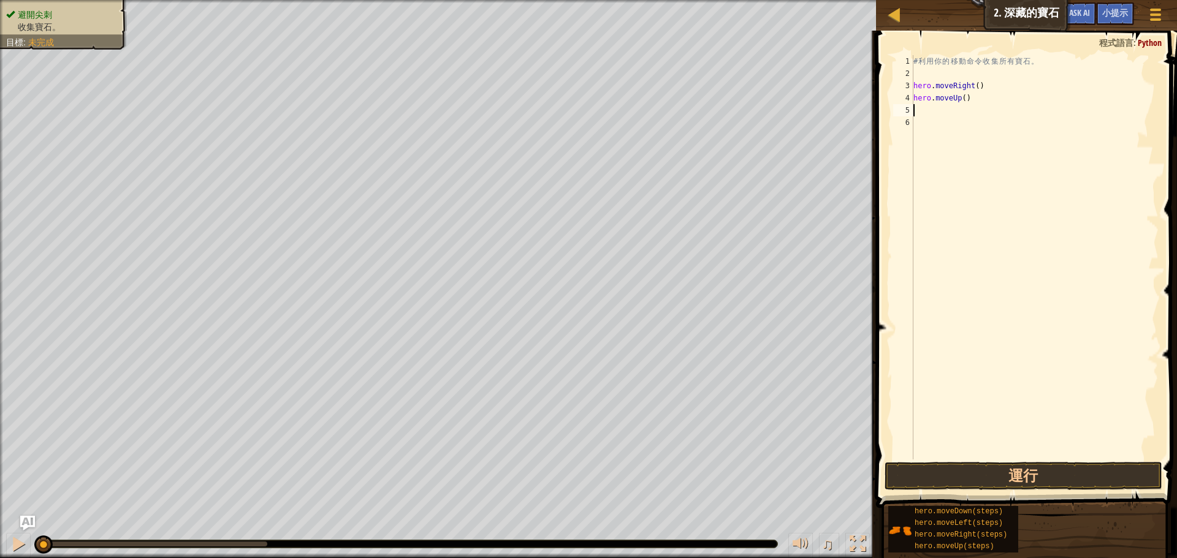
type textarea "h"
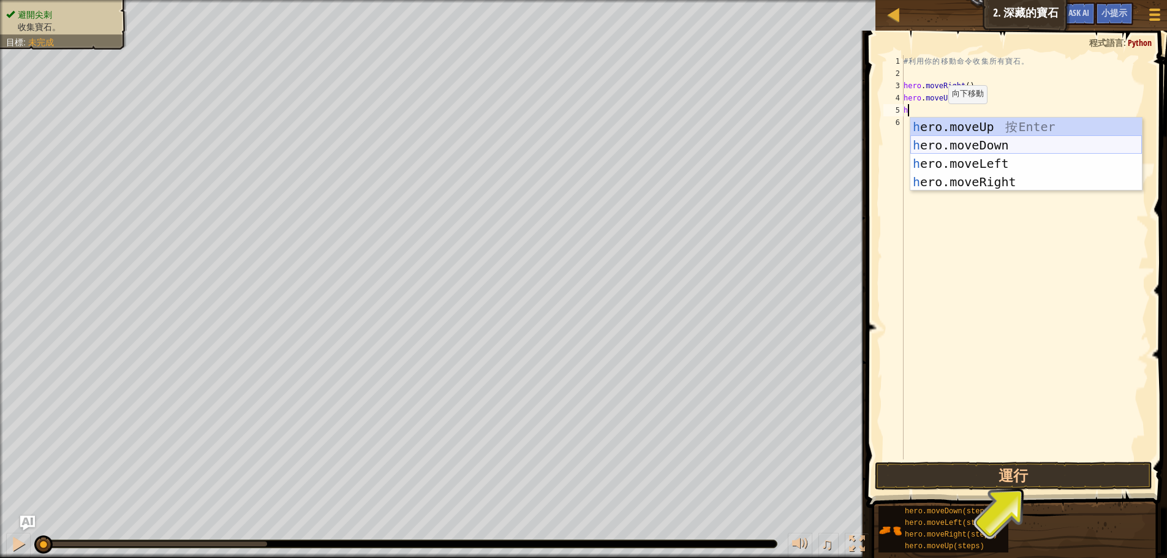
click at [989, 143] on div "h ero.moveUp 按 Enter h ero.moveDown 按 Enter h ero.moveLeft 按 Enter h ero.moveRi…" at bounding box center [1027, 173] width 232 height 110
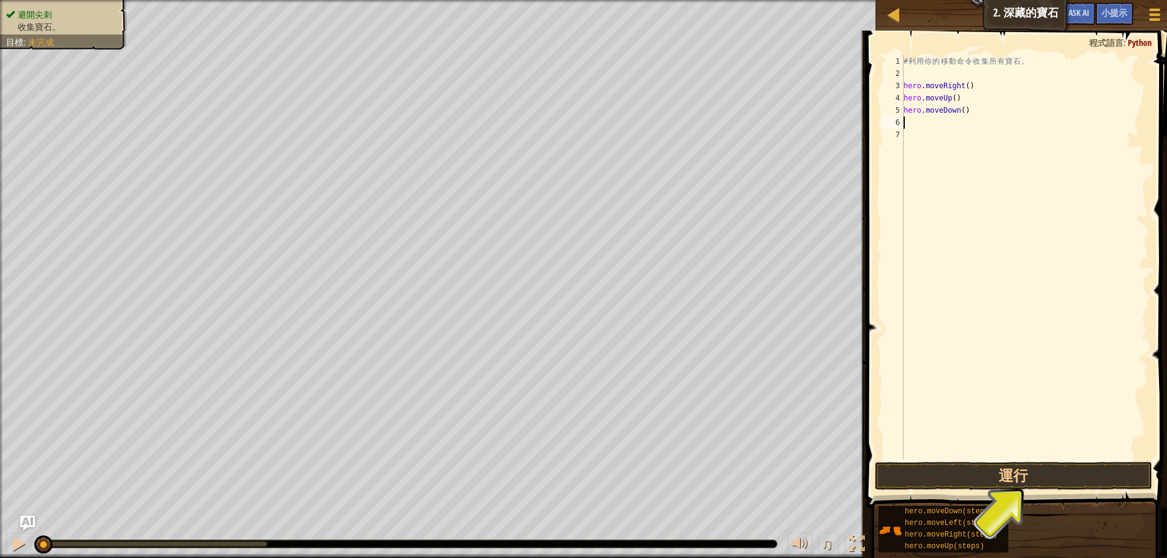
click at [982, 109] on div "# 利 用 你 的 移 動 命 令 收 集 所 有 寶 石 。 hero . moveRight ( ) hero . moveUp ( ) hero . m…" at bounding box center [1025, 269] width 248 height 429
type textarea "h"
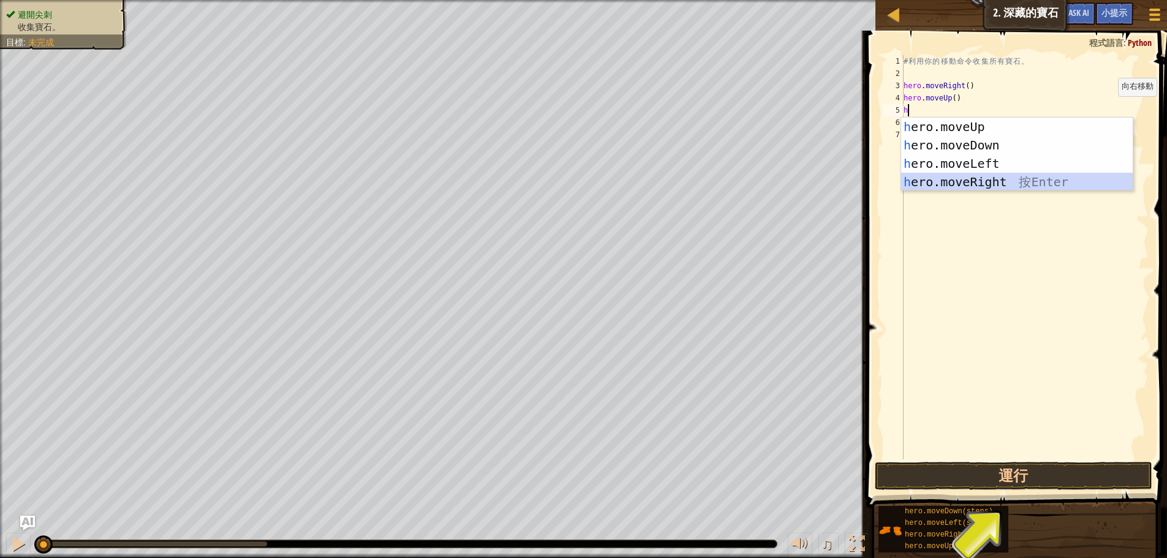
click at [980, 183] on div "h ero.moveUp 按 Enter h ero.moveDown 按 Enter h ero.moveLeft 按 Enter h ero.moveRi…" at bounding box center [1017, 173] width 232 height 110
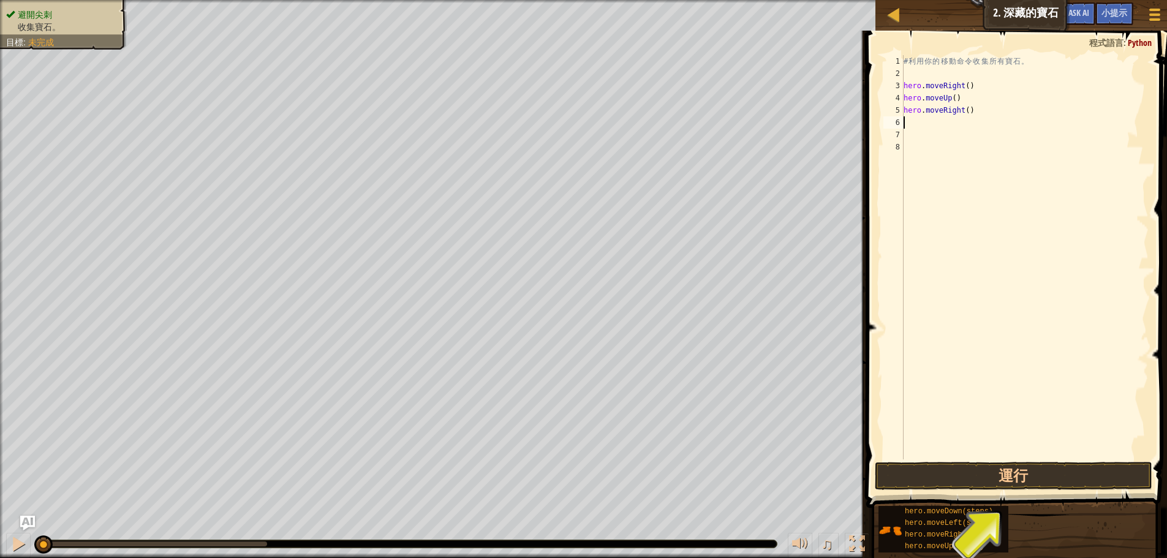
type textarea "h"
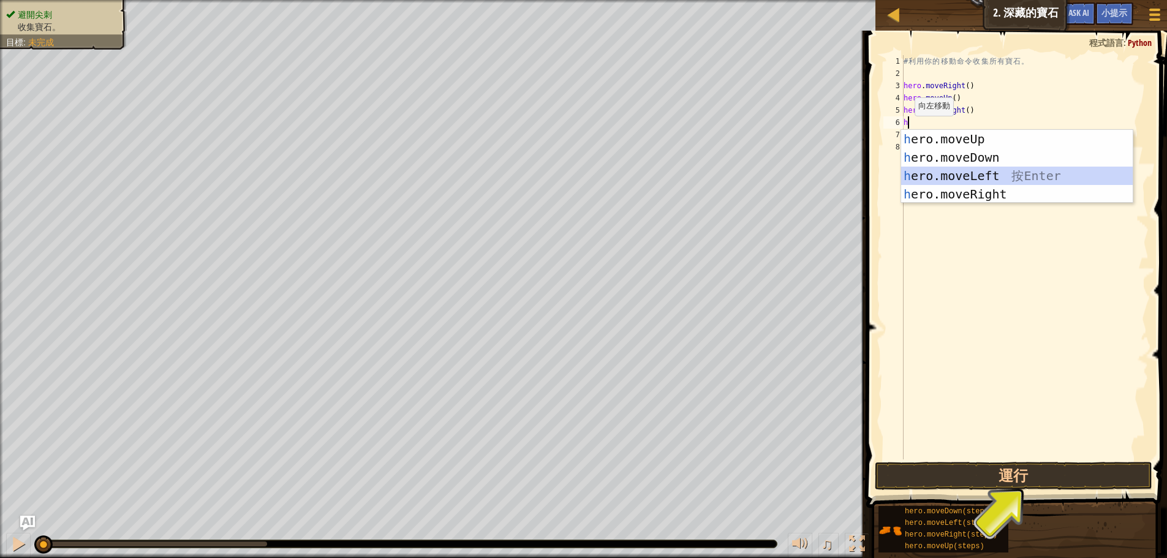
click at [999, 172] on div "h ero.moveUp 按 Enter h ero.moveDown 按 Enter h ero.moveLeft 按 Enter h ero.moveRi…" at bounding box center [1017, 185] width 232 height 110
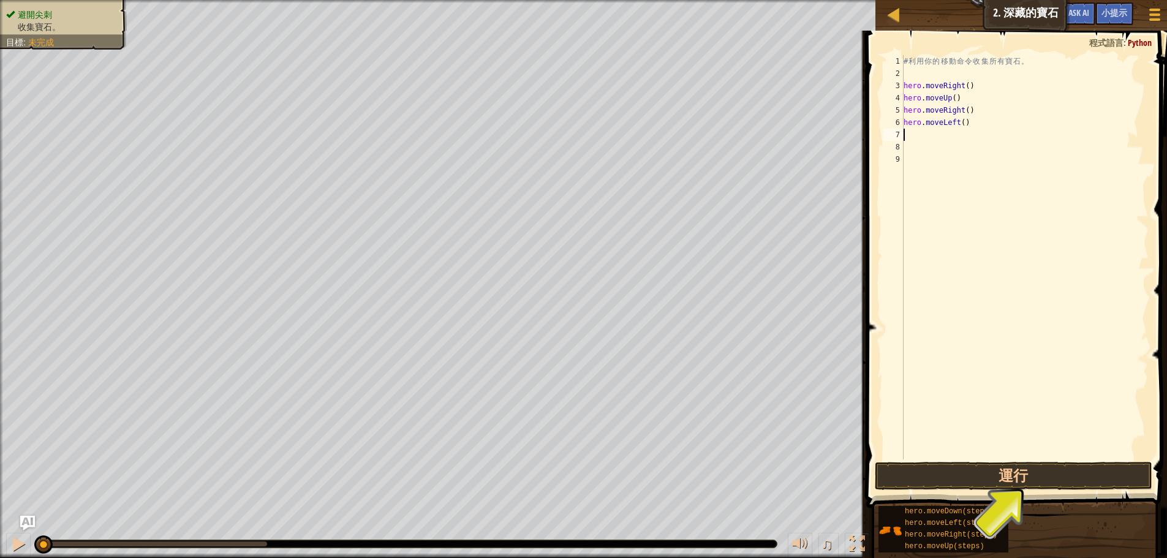
type textarea "h"
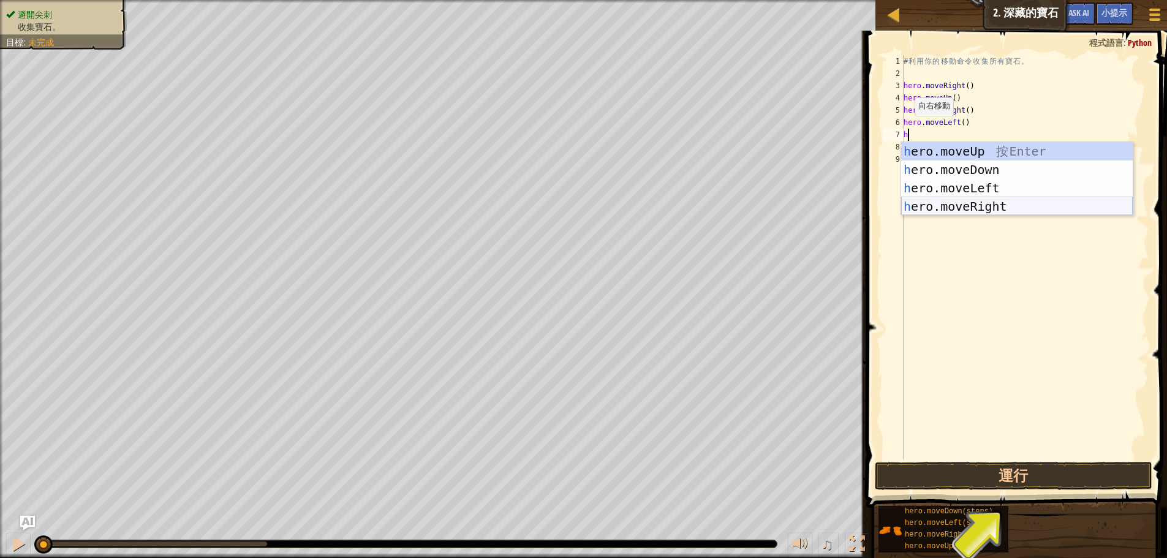
click at [987, 203] on div "h ero.moveUp 按 Enter h ero.moveDown 按 Enter h ero.moveLeft 按 Enter h ero.moveRi…" at bounding box center [1017, 197] width 232 height 110
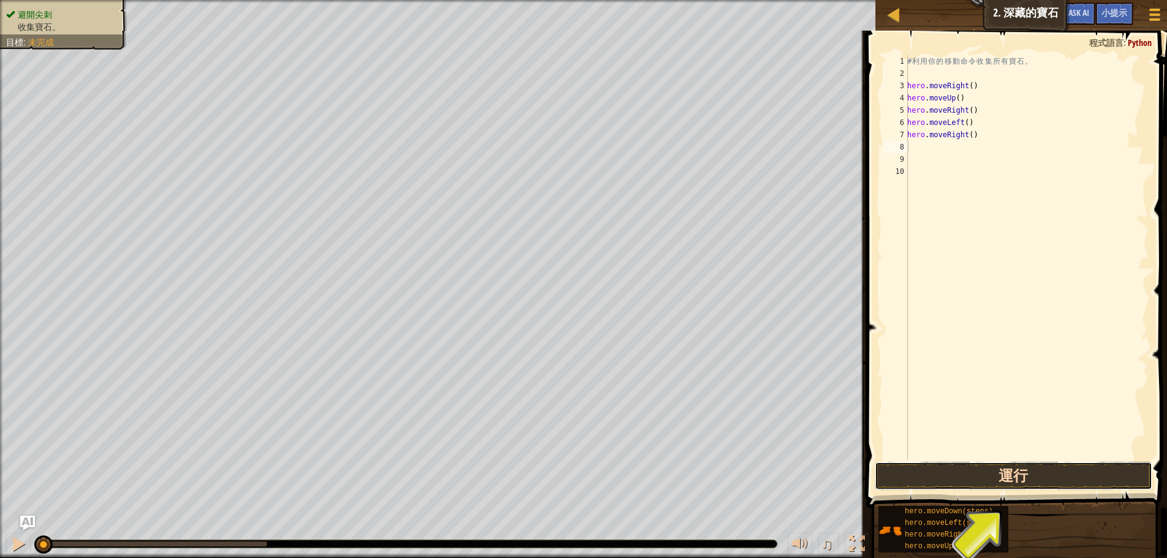
click at [1024, 481] on button "運行" at bounding box center [1014, 476] width 278 height 28
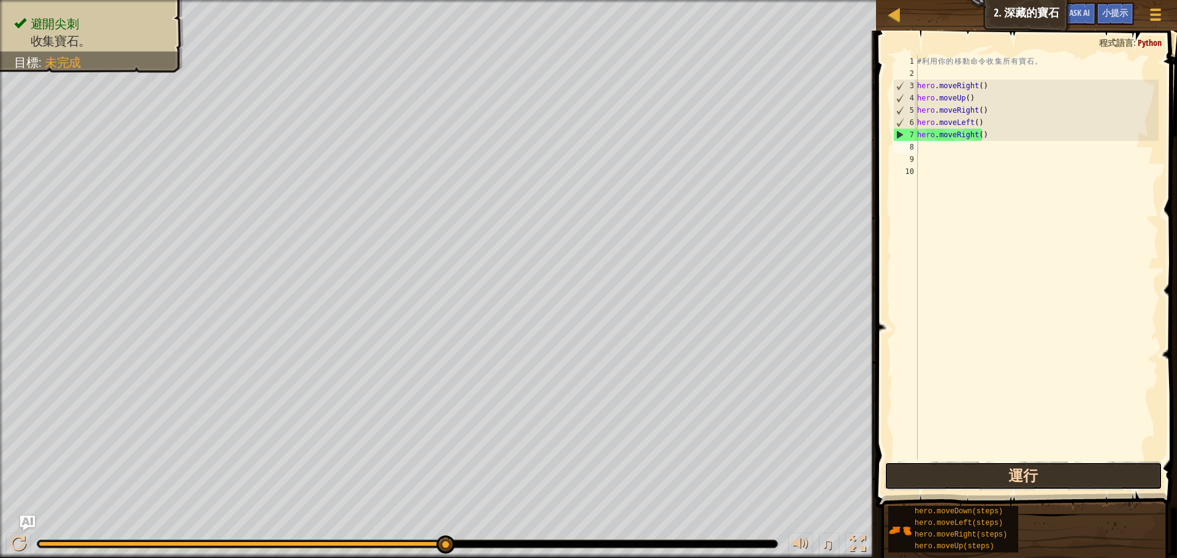
click at [1059, 477] on button "運行" at bounding box center [1023, 476] width 278 height 28
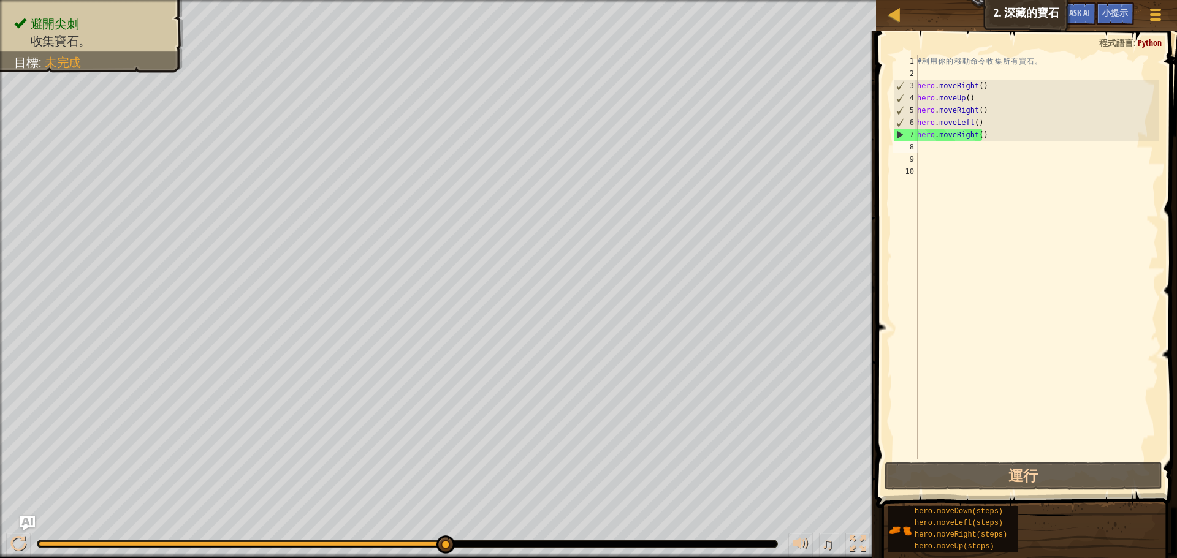
click at [990, 123] on div "# 利 用 你 的 移 動 命 令 收 集 所 有 寶 石 。 hero . moveRight ( ) hero . moveUp ( ) hero . m…" at bounding box center [1036, 269] width 244 height 429
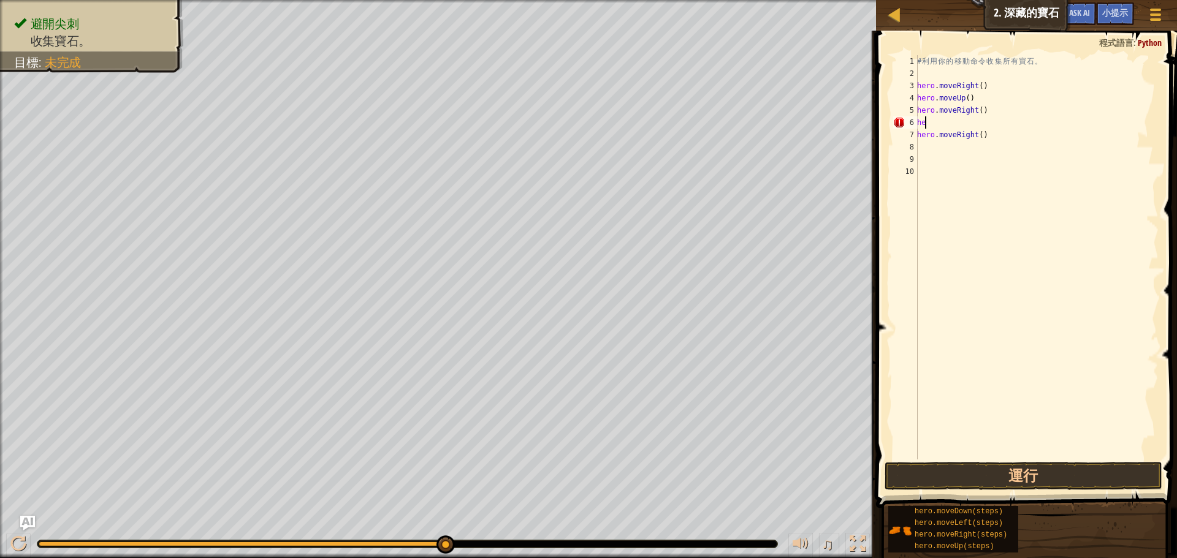
type textarea "h"
click at [995, 138] on div "# 利 用 你 的 移 動 命 令 收 集 所 有 寶 石 。 hero . moveRight ( ) hero . moveUp ( ) hero . m…" at bounding box center [1036, 269] width 244 height 429
type textarea "h"
click at [938, 119] on div "# 利 用 你 的 移 動 命 令 收 集 所 有 寶 石 。 hero . moveRight ( ) hero . moveUp ( ) hero . m…" at bounding box center [1036, 269] width 244 height 429
type textarea "h"
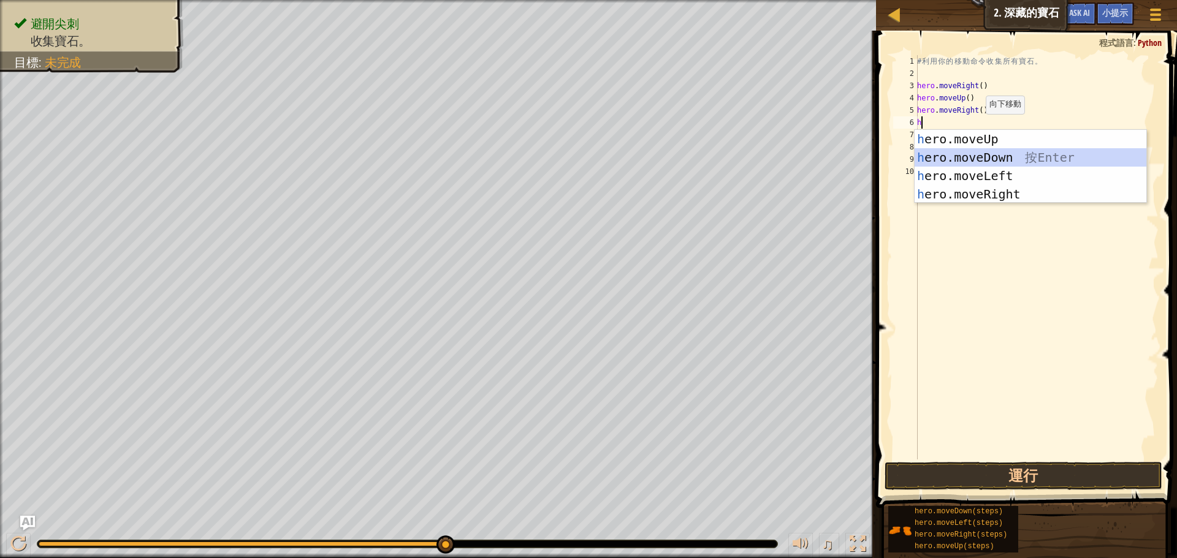
click at [991, 151] on div "h ero.moveUp 按 Enter h ero.moveDown 按 Enter h ero.moveLeft 按 Enter h ero.moveRi…" at bounding box center [1030, 185] width 232 height 110
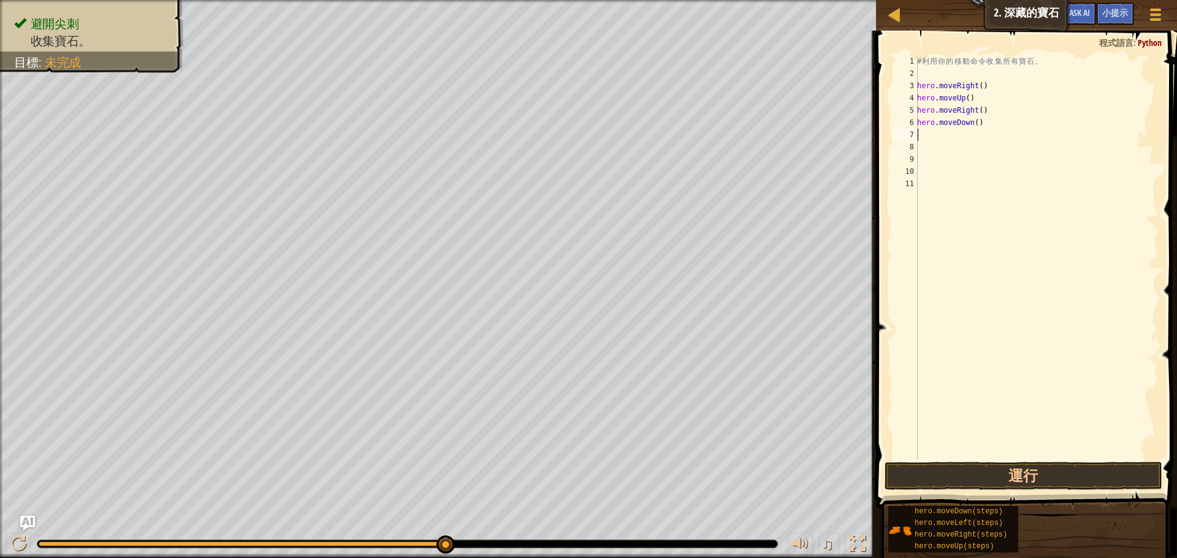
type textarea "h"
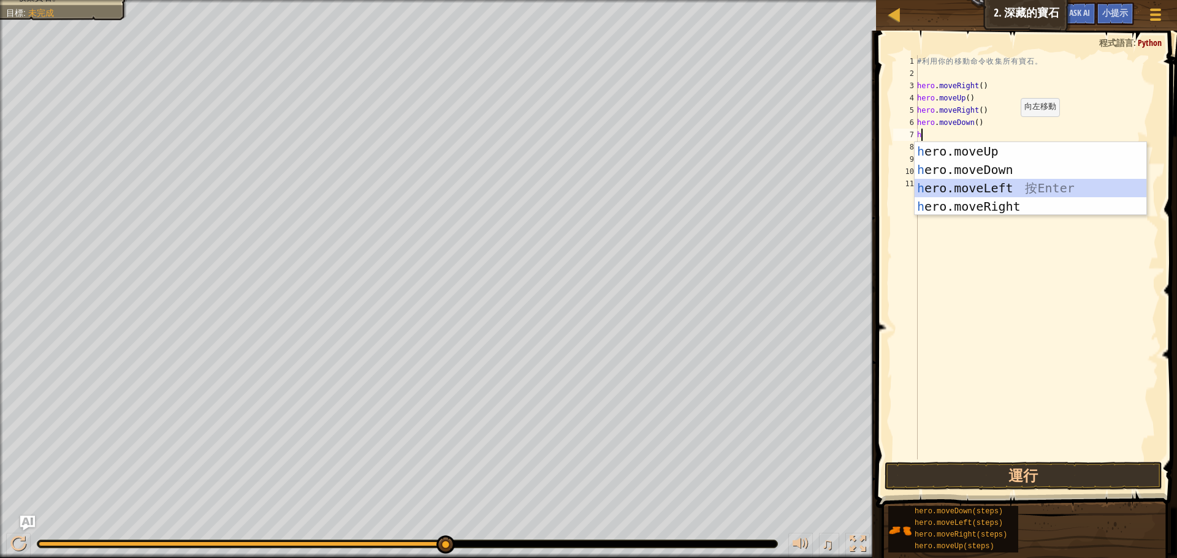
click at [982, 186] on div "h ero.moveUp 按 Enter h ero.moveDown 按 Enter h ero.moveLeft 按 Enter h ero.moveRi…" at bounding box center [1030, 197] width 232 height 110
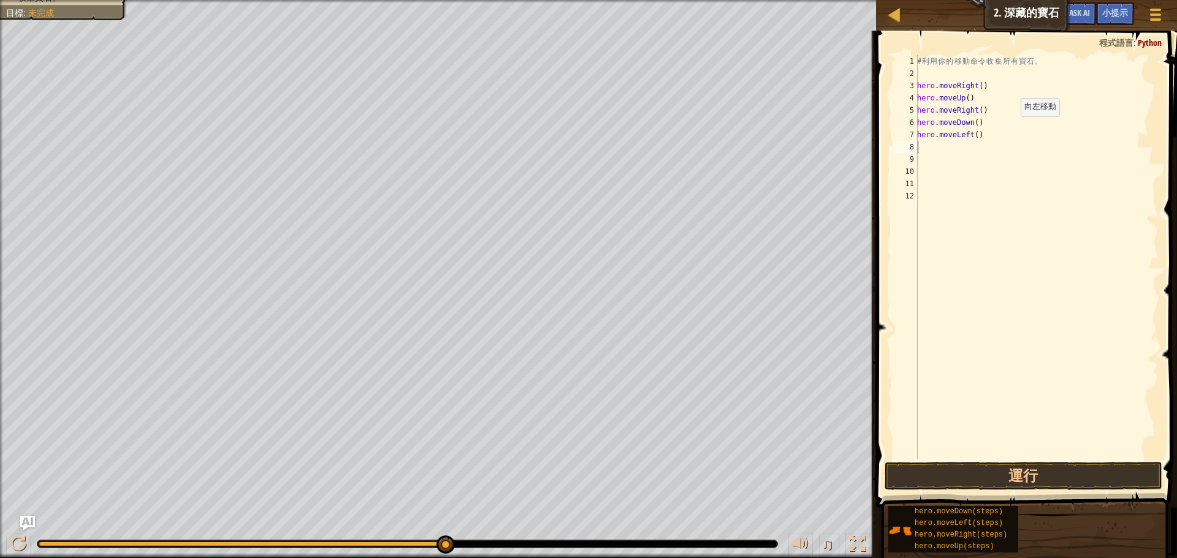
type textarea "h"
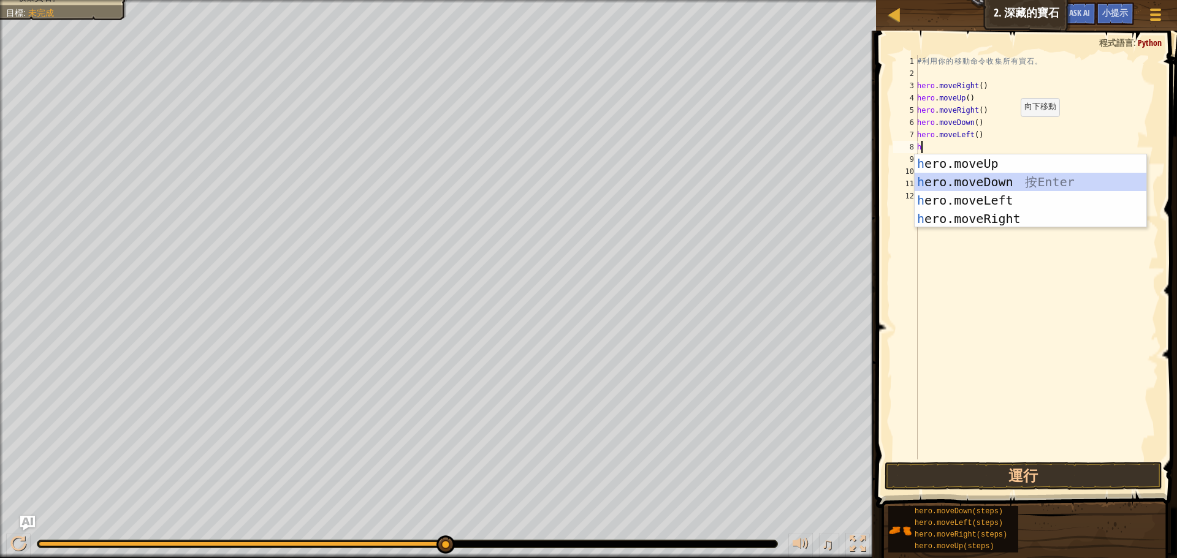
click at [989, 180] on div "h ero.moveUp 按 Enter h ero.moveDown 按 Enter h ero.moveLeft 按 Enter h ero.moveRi…" at bounding box center [1030, 209] width 232 height 110
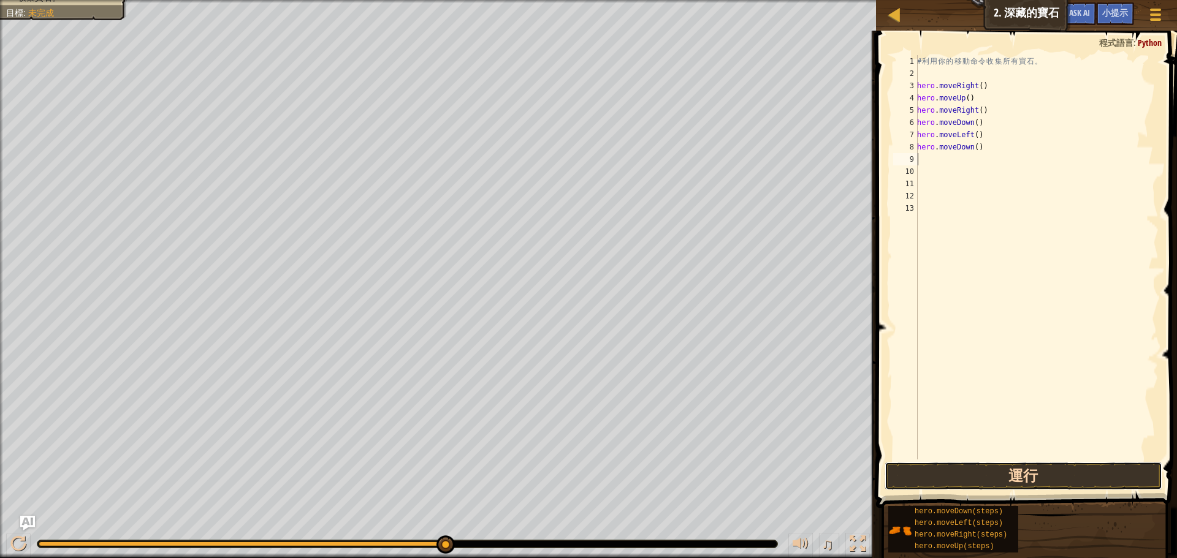
click at [1086, 478] on button "運行" at bounding box center [1023, 476] width 278 height 28
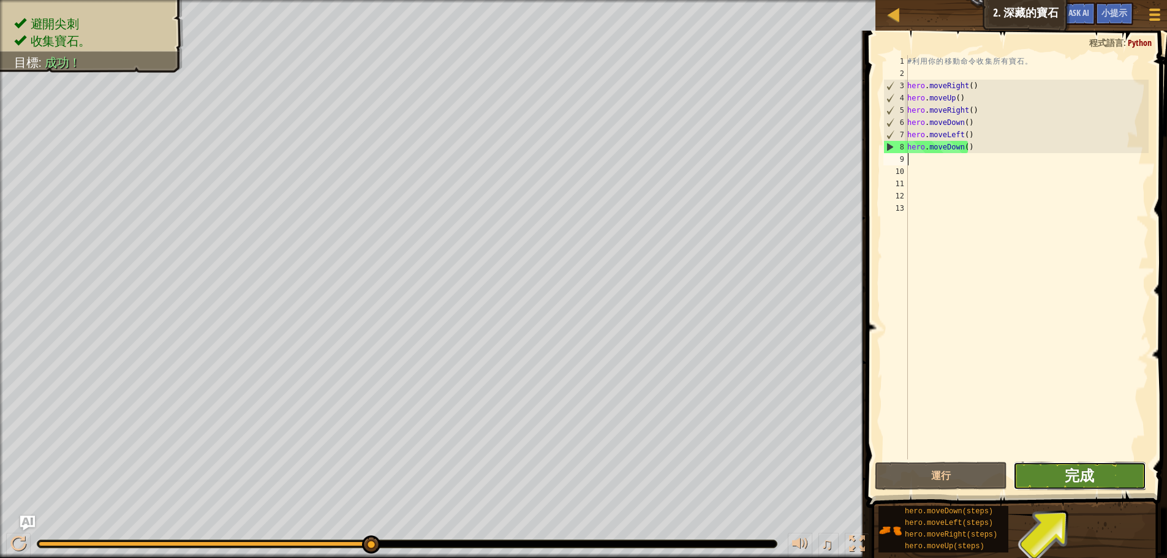
click at [1081, 471] on span "完成" at bounding box center [1079, 476] width 29 height 20
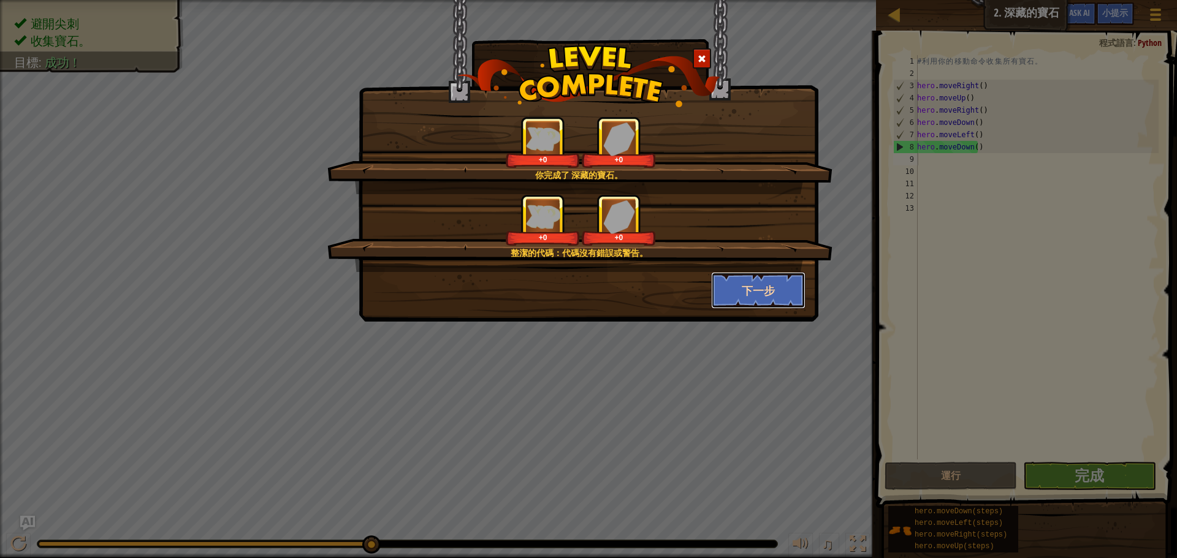
click at [783, 291] on button "下一步" at bounding box center [758, 290] width 95 height 37
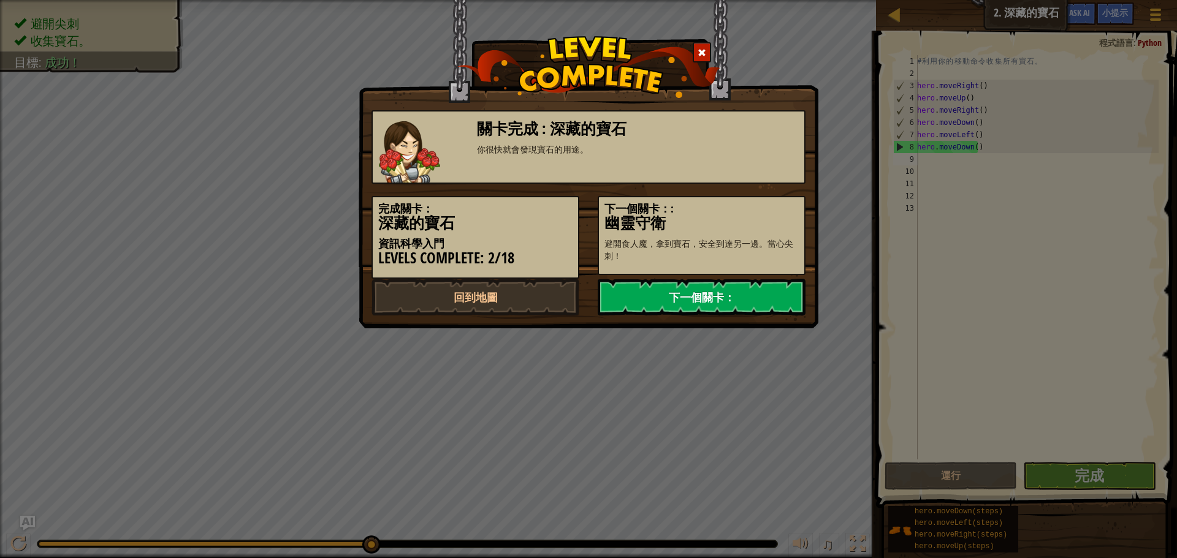
click at [753, 299] on link "下一個關卡：" at bounding box center [701, 297] width 208 height 37
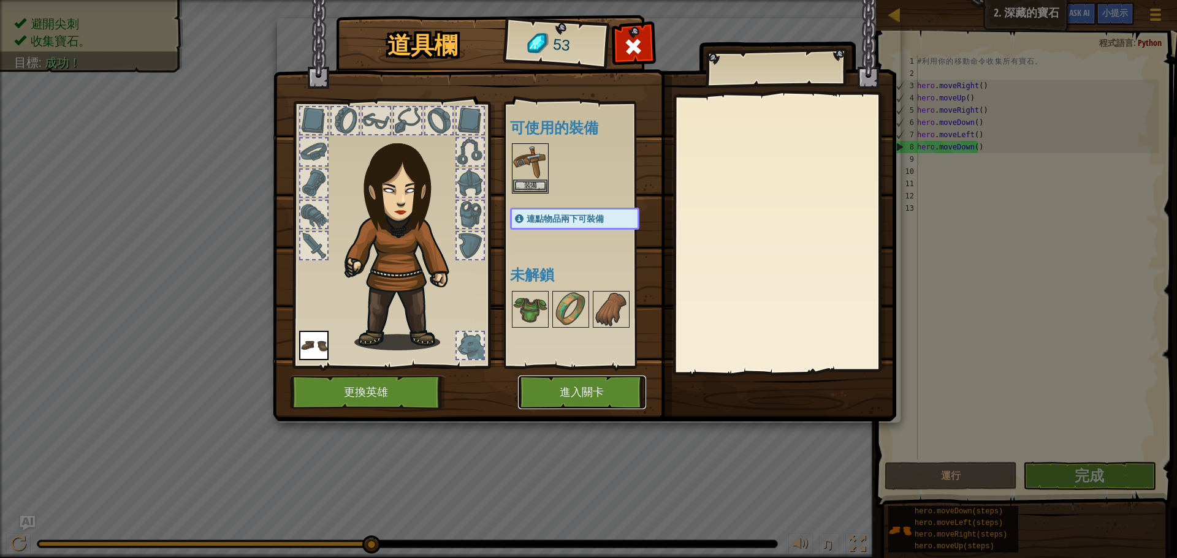
click at [585, 392] on button "進入關卡" at bounding box center [582, 393] width 128 height 34
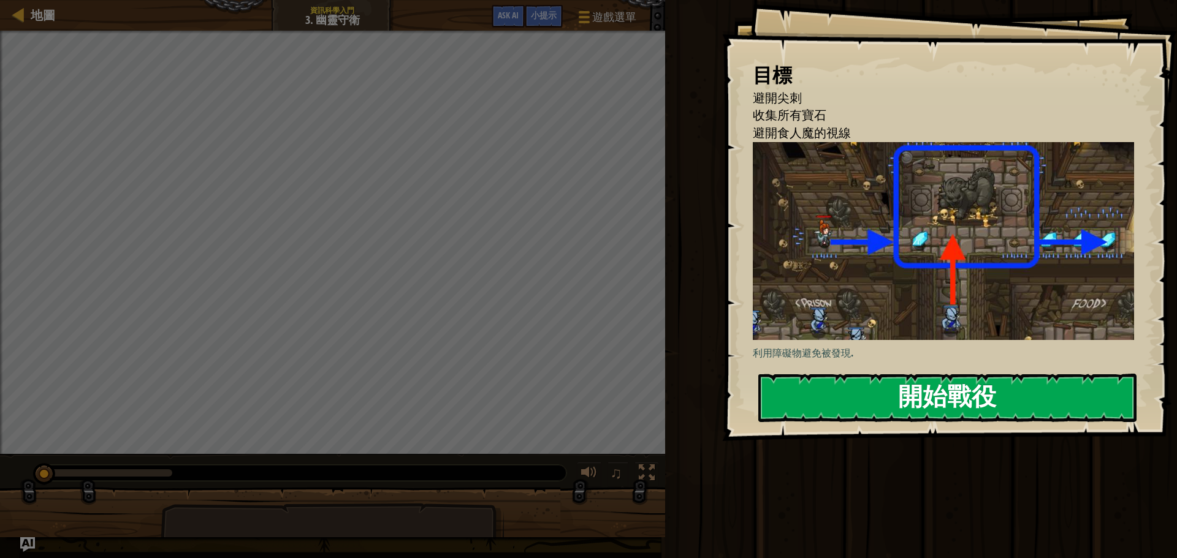
click at [857, 398] on button "開始戰役" at bounding box center [947, 398] width 378 height 48
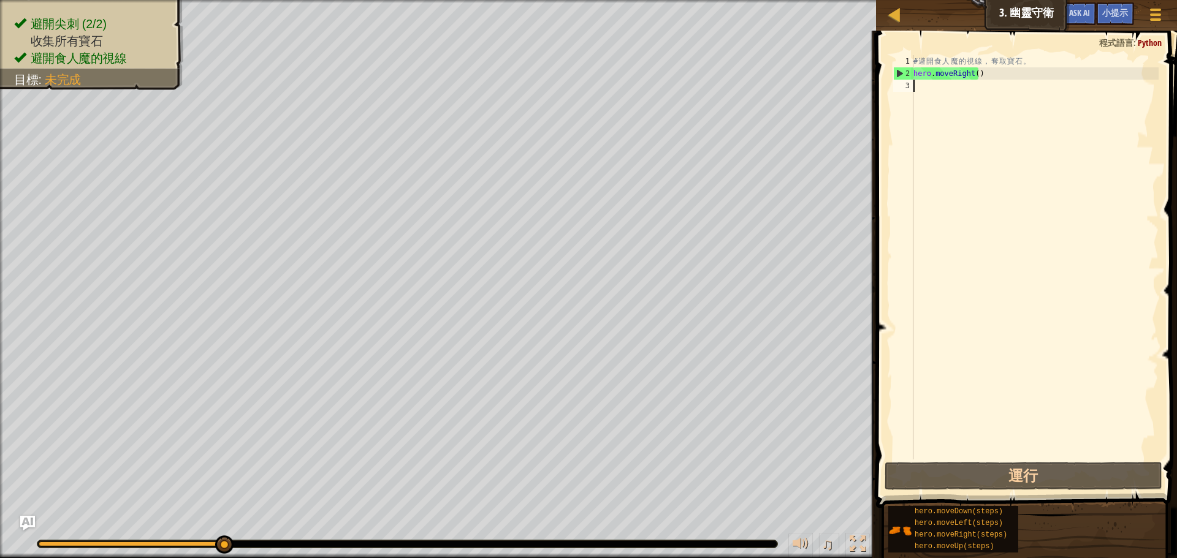
type textarea "h"
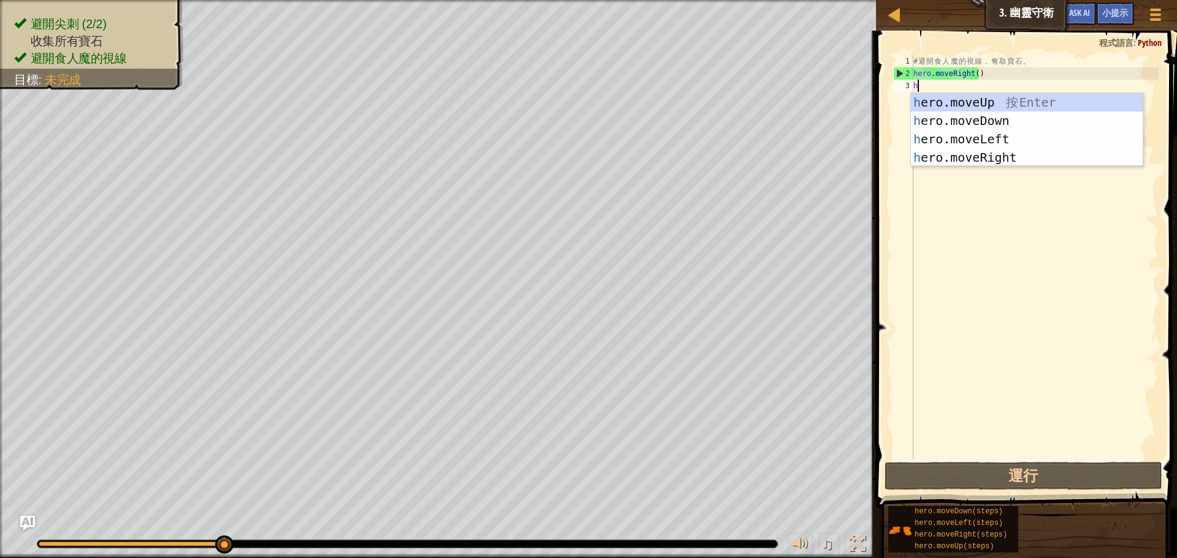
scroll to position [6, 0]
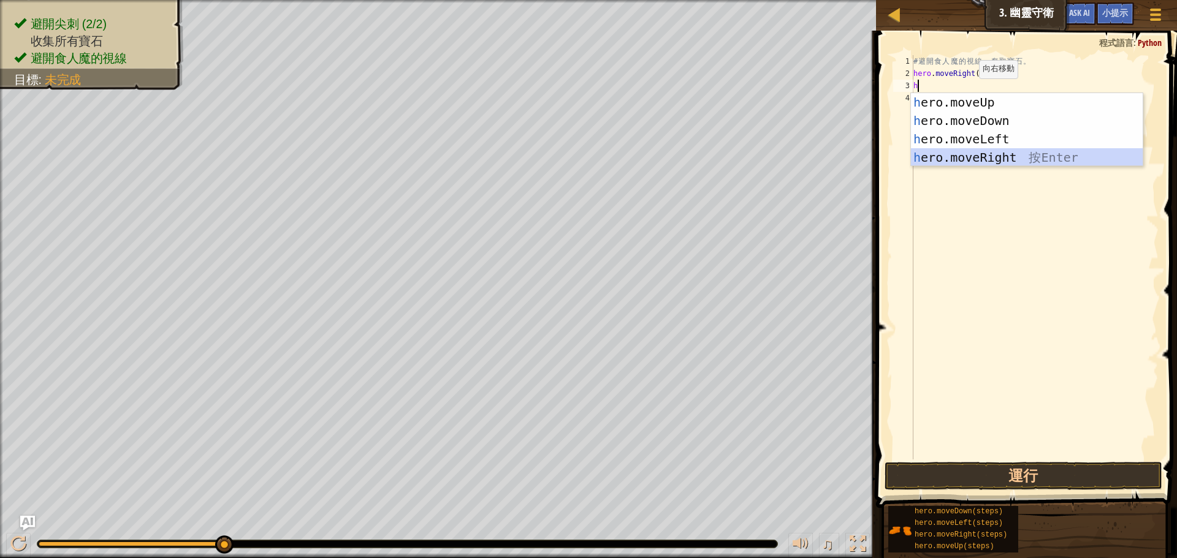
click at [988, 152] on div "h ero.moveUp 按 Enter h ero.moveDown 按 Enter h ero.moveLeft 按 Enter h ero.moveRi…" at bounding box center [1027, 148] width 232 height 110
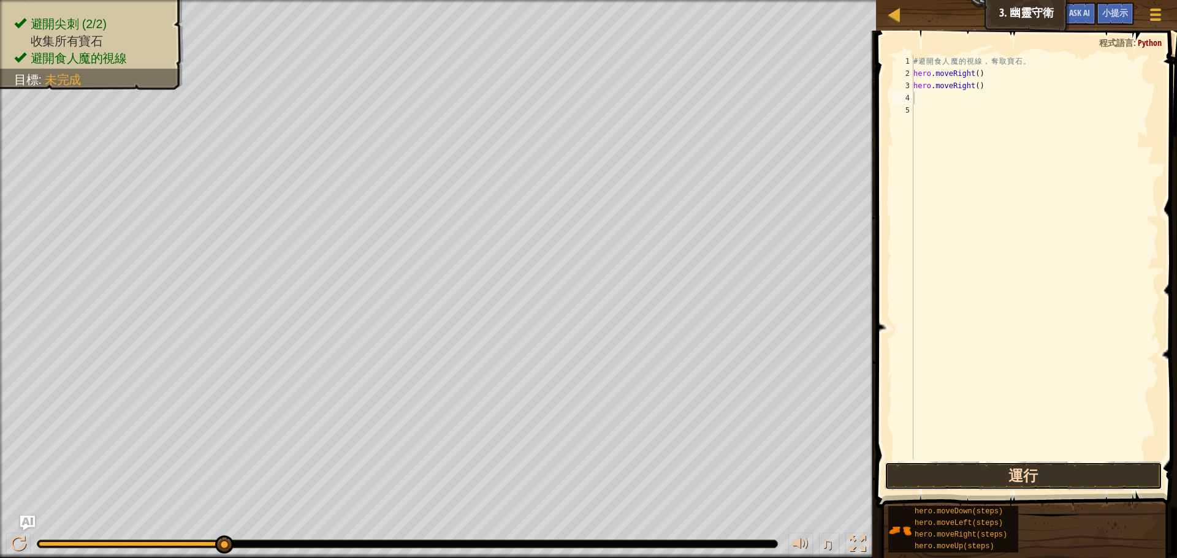
click at [1066, 477] on button "運行" at bounding box center [1023, 476] width 278 height 28
